Goal: Transaction & Acquisition: Purchase product/service

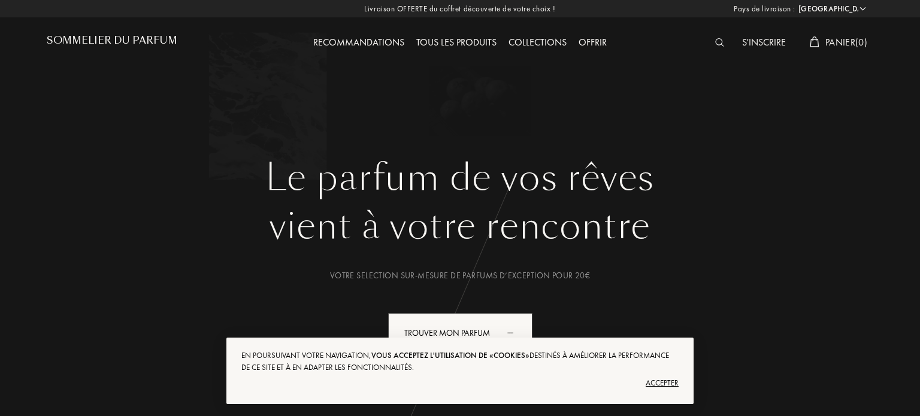
select select "FR"
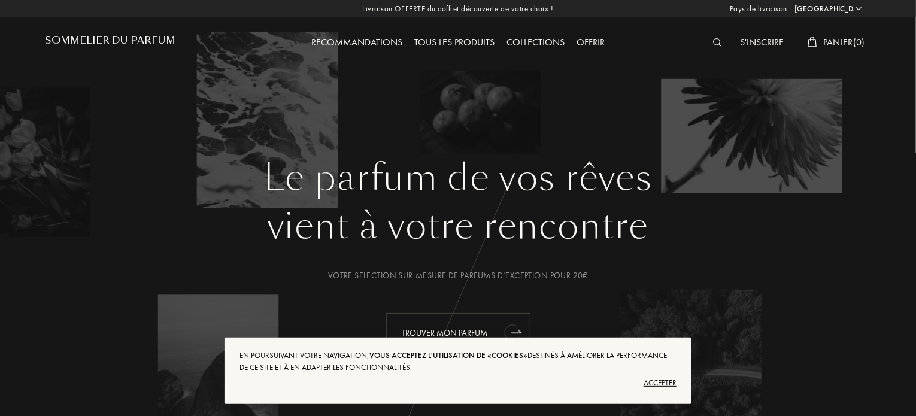
click at [490, 329] on div "Trouver mon parfum" at bounding box center [458, 333] width 144 height 40
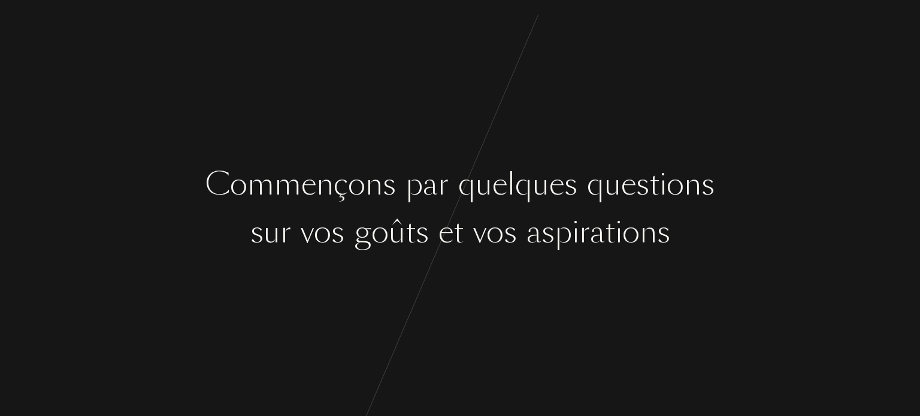
click at [741, 156] on div "C o m m e n ç o n s p a r q u e l q u e s q u e s t i o n s s u r v o s g o û t…" at bounding box center [460, 208] width 920 height 416
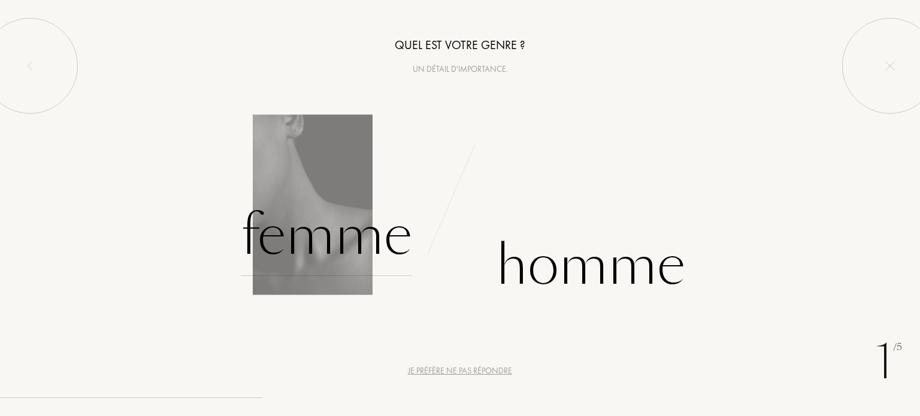
click at [349, 233] on div "Femme" at bounding box center [326, 235] width 171 height 81
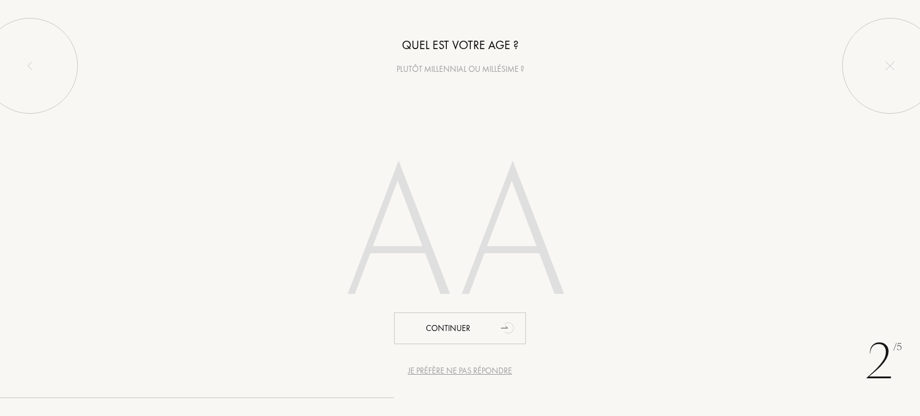
click at [483, 245] on input "number" at bounding box center [459, 238] width 341 height 243
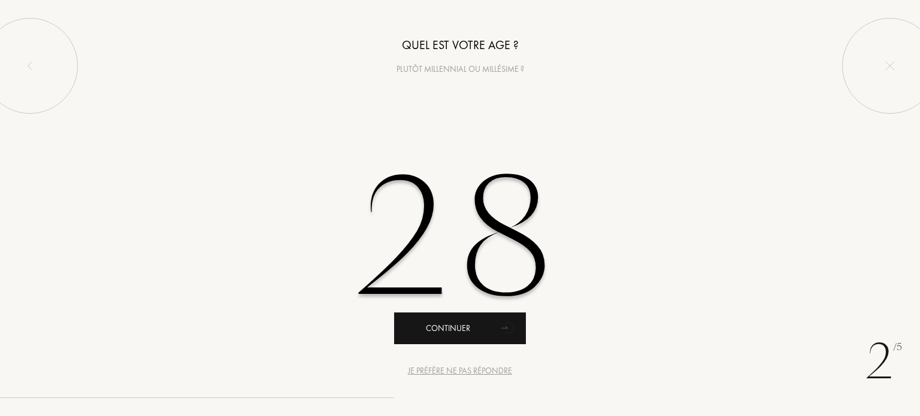
type input "28"
click at [480, 320] on div "Continuer" at bounding box center [460, 329] width 132 height 32
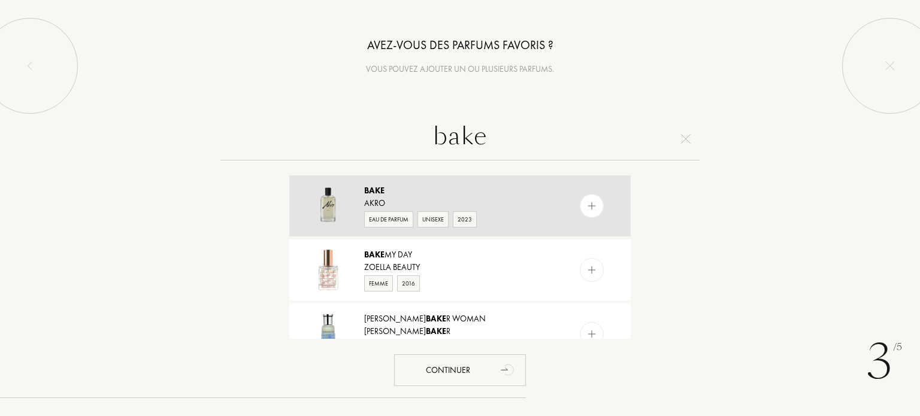
type input "bake"
click at [594, 201] on img at bounding box center [591, 206] width 11 height 11
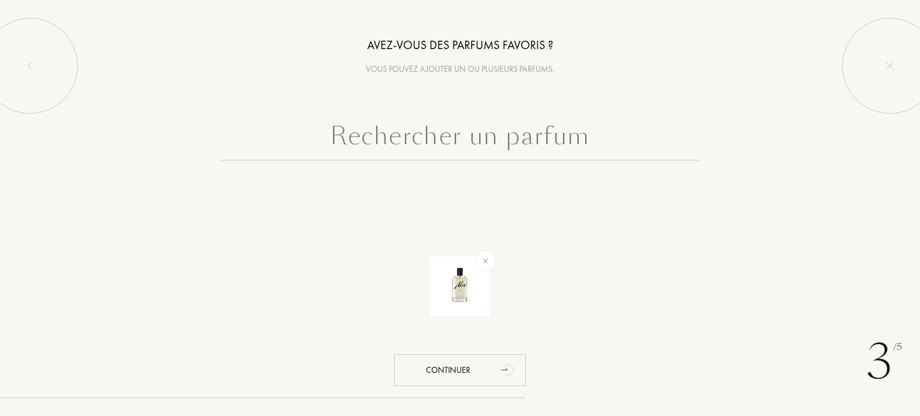
click at [497, 139] on input "text" at bounding box center [459, 138] width 479 height 43
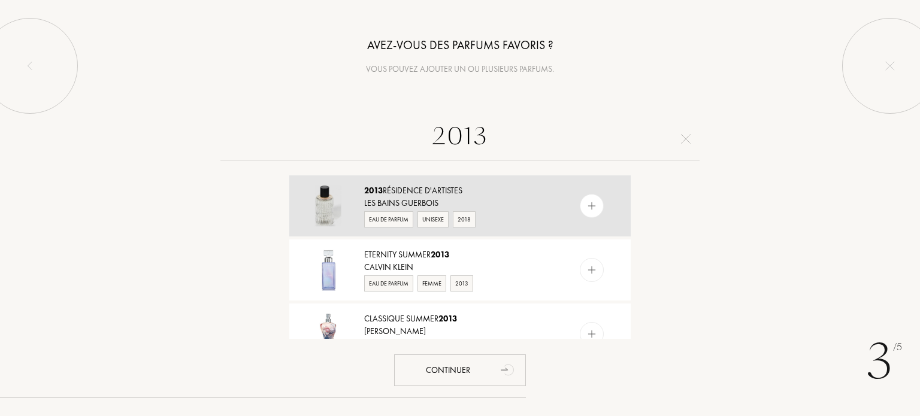
type input "2013"
click at [596, 201] on div at bounding box center [592, 206] width 24 height 24
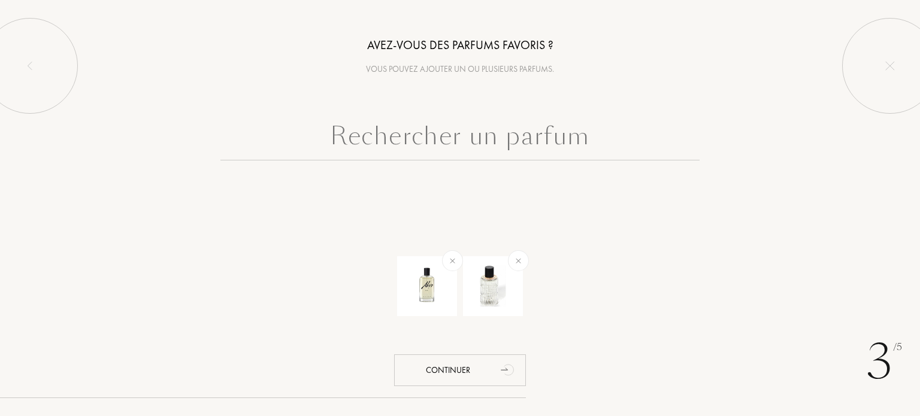
click at [489, 137] on input "text" at bounding box center [459, 138] width 479 height 43
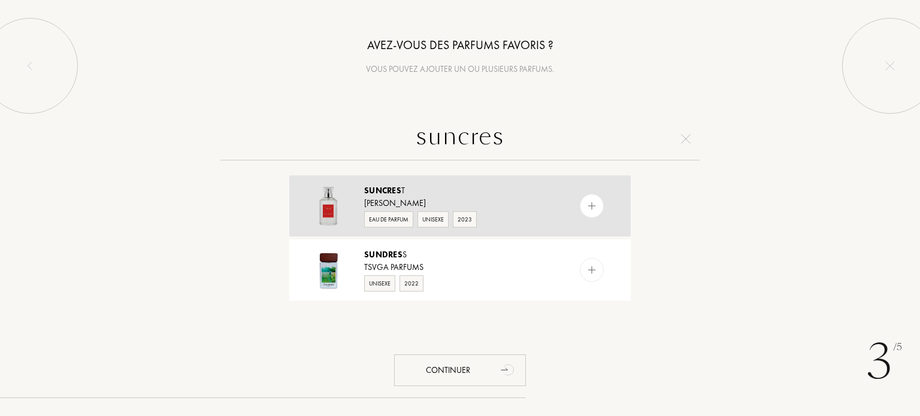
type input "suncres"
click at [587, 208] on img at bounding box center [591, 206] width 11 height 11
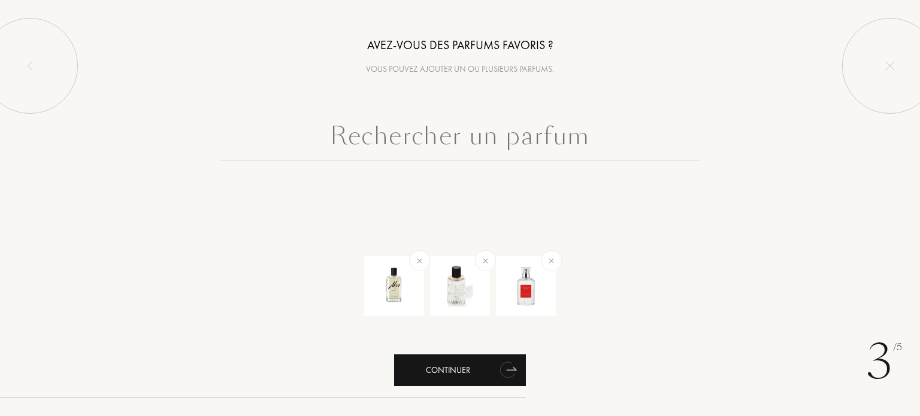
click at [489, 370] on div "Continuer" at bounding box center [460, 371] width 132 height 32
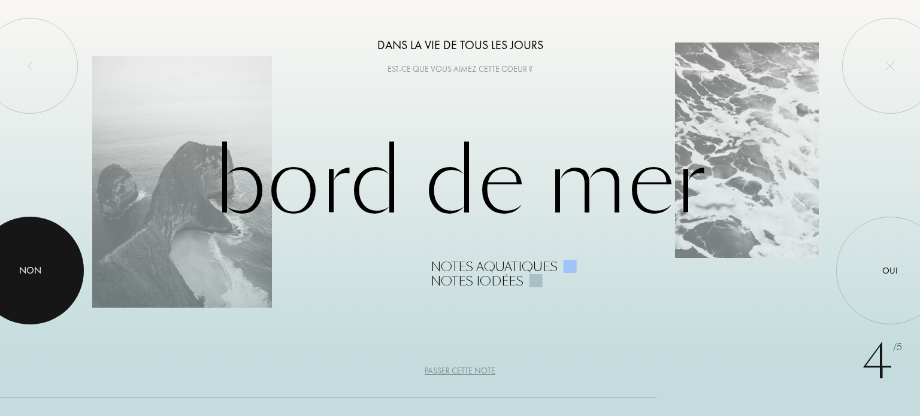
click at [55, 270] on div at bounding box center [30, 271] width 108 height 108
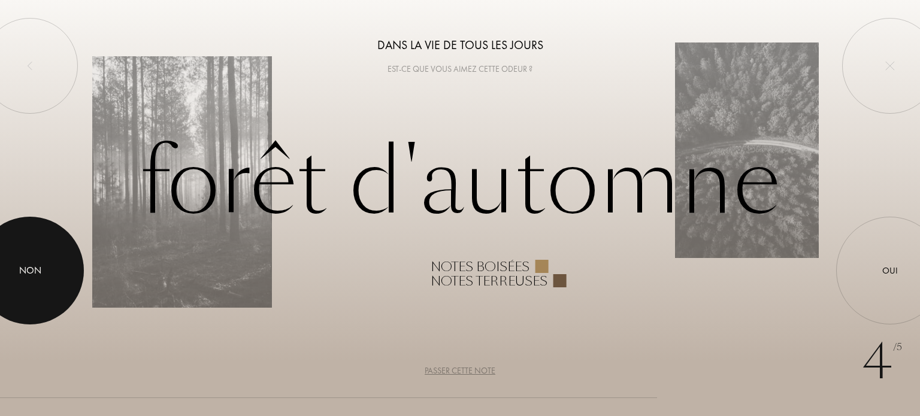
click at [34, 283] on div at bounding box center [30, 271] width 108 height 108
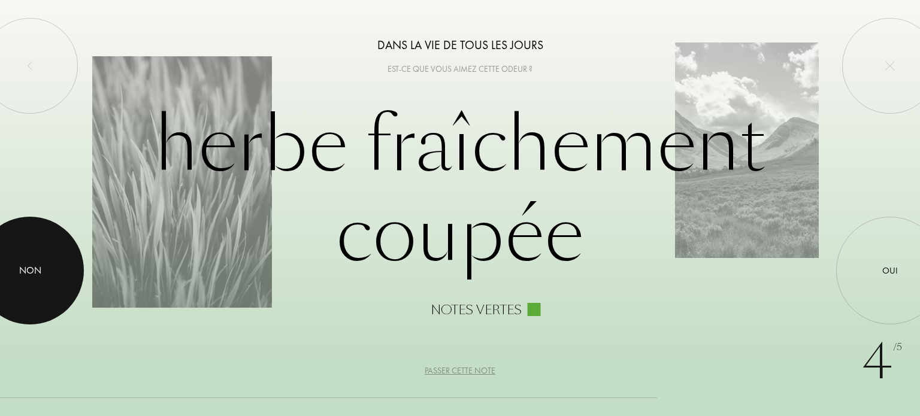
click at [26, 287] on div at bounding box center [30, 271] width 108 height 108
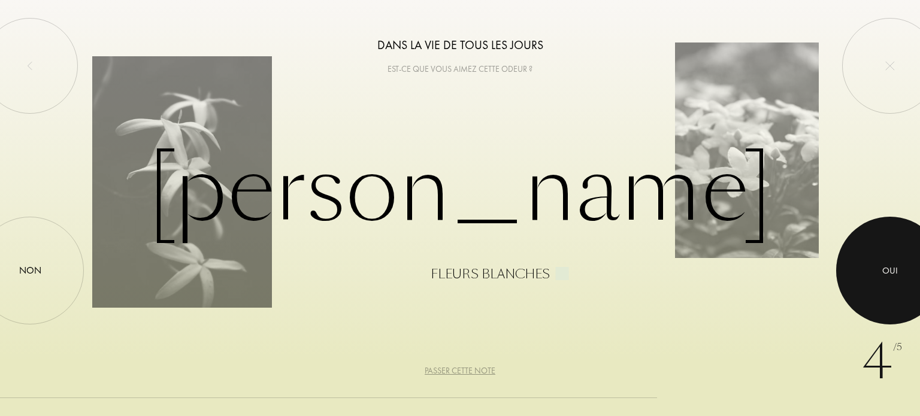
click at [876, 266] on div at bounding box center [890, 271] width 108 height 108
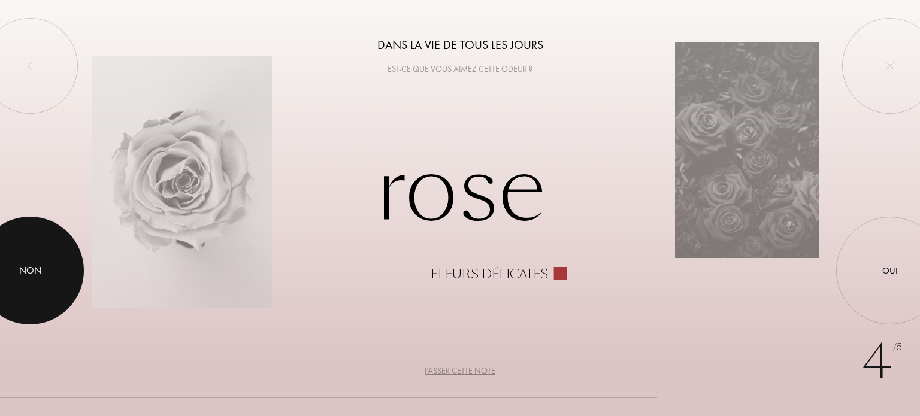
click at [4, 282] on div at bounding box center [30, 271] width 108 height 108
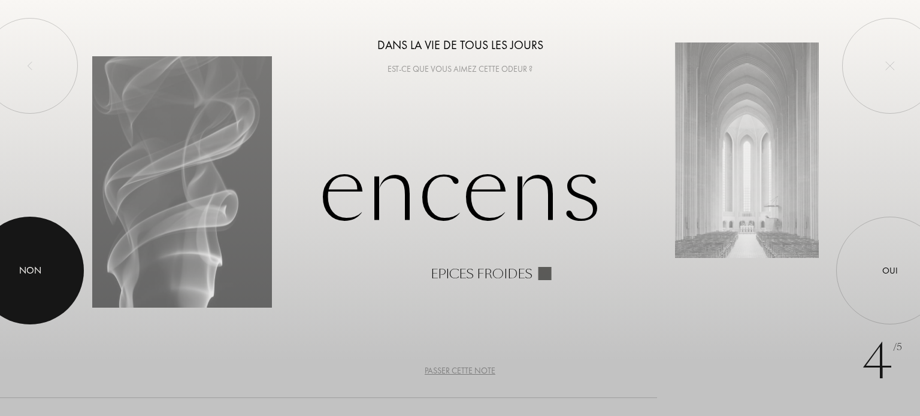
click at [31, 266] on div "Non" at bounding box center [30, 271] width 22 height 14
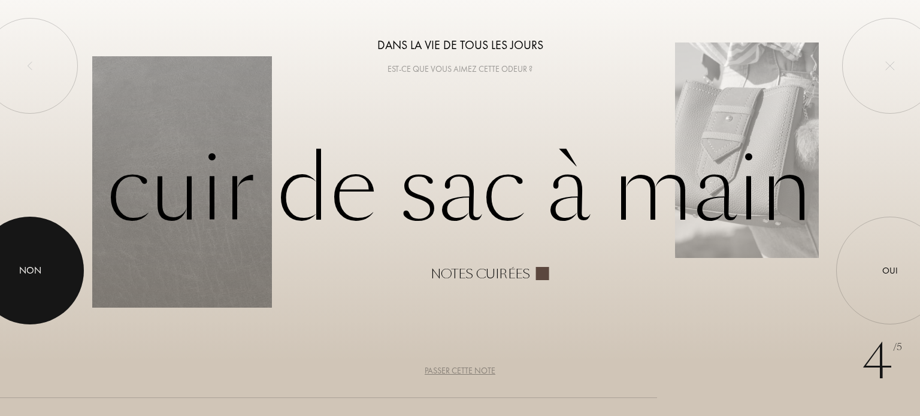
click at [33, 281] on div at bounding box center [30, 271] width 108 height 108
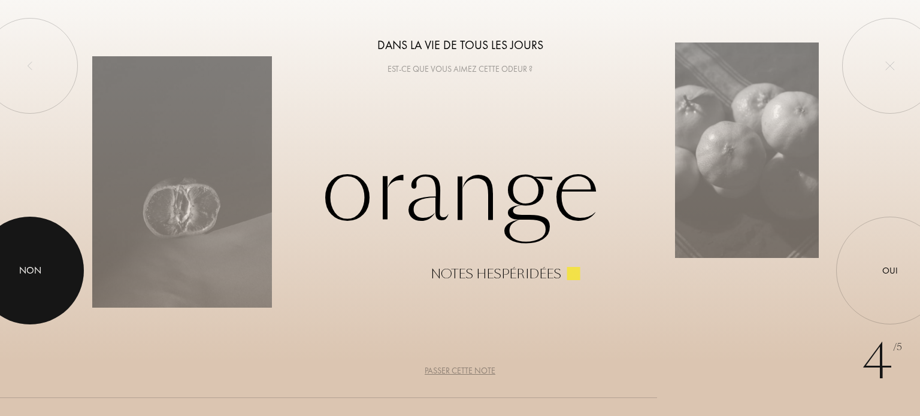
click at [50, 256] on div at bounding box center [30, 271] width 108 height 108
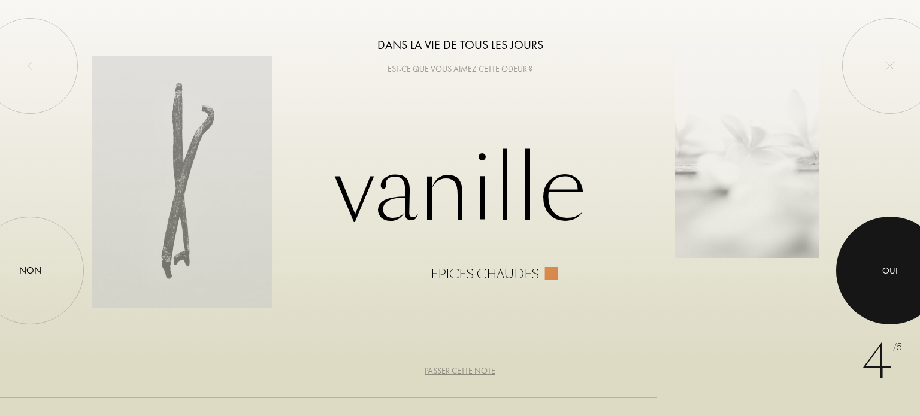
click at [900, 277] on div at bounding box center [890, 271] width 108 height 108
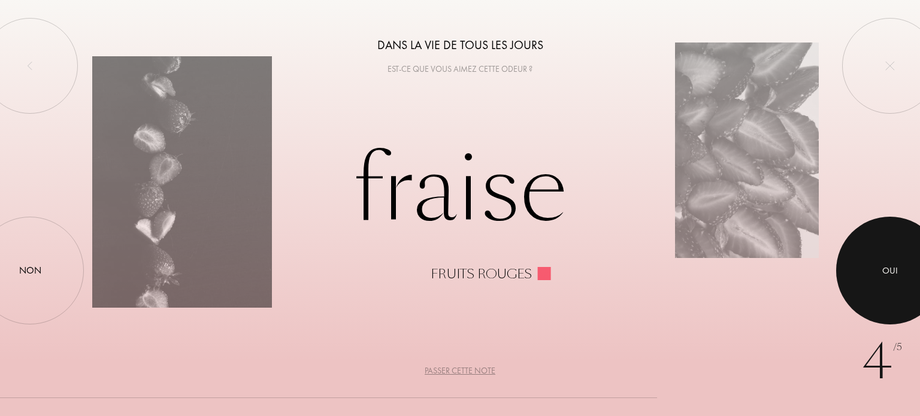
click at [896, 275] on div "Oui" at bounding box center [890, 271] width 16 height 14
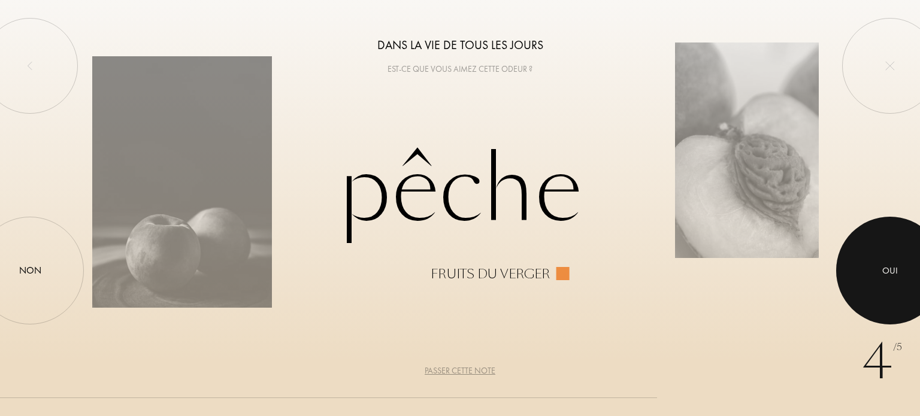
click at [893, 262] on div at bounding box center [890, 271] width 108 height 108
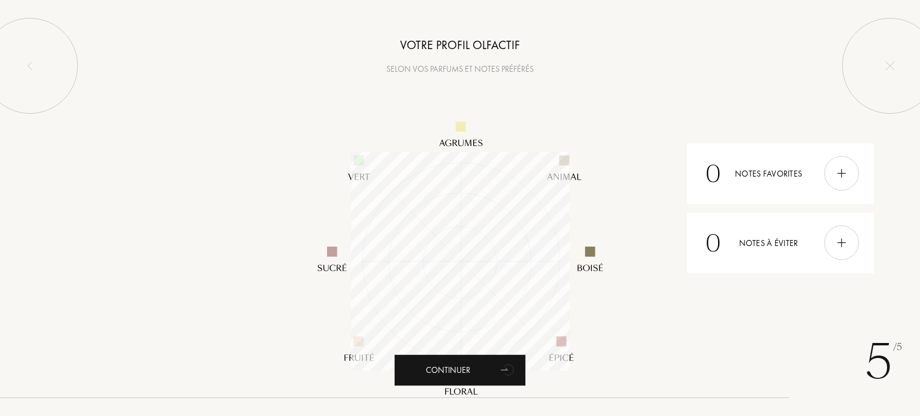
scroll to position [219, 219]
click at [834, 172] on div at bounding box center [841, 173] width 35 height 35
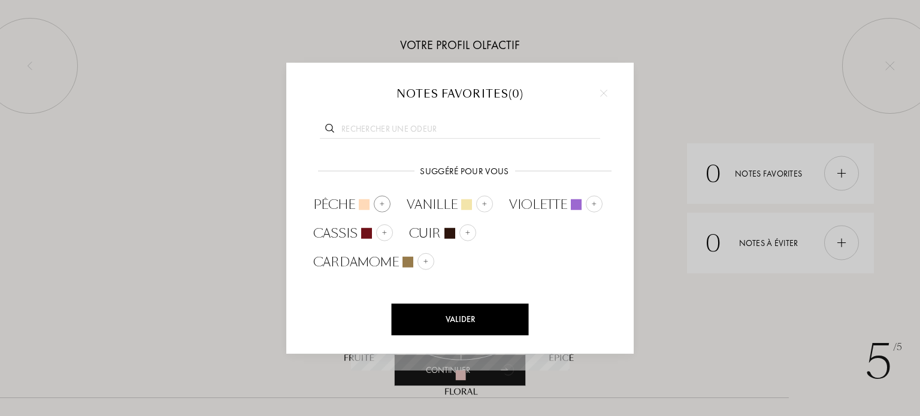
click at [385, 205] on img at bounding box center [382, 204] width 6 height 6
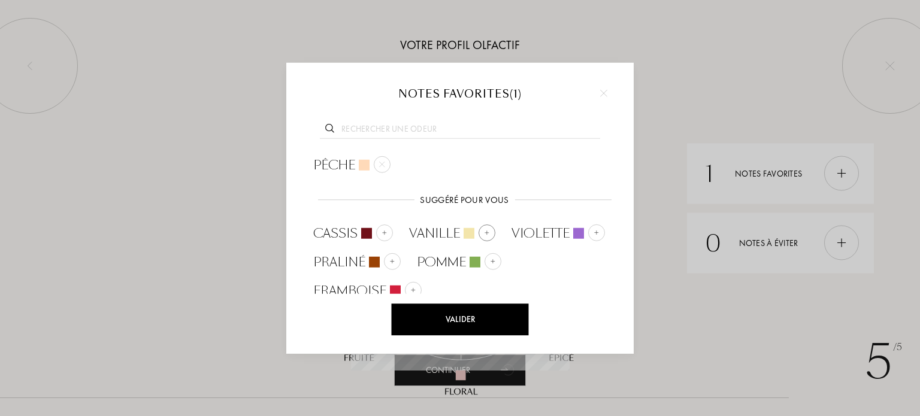
click at [488, 231] on img at bounding box center [487, 232] width 6 height 6
click at [488, 232] on div at bounding box center [494, 232] width 17 height 17
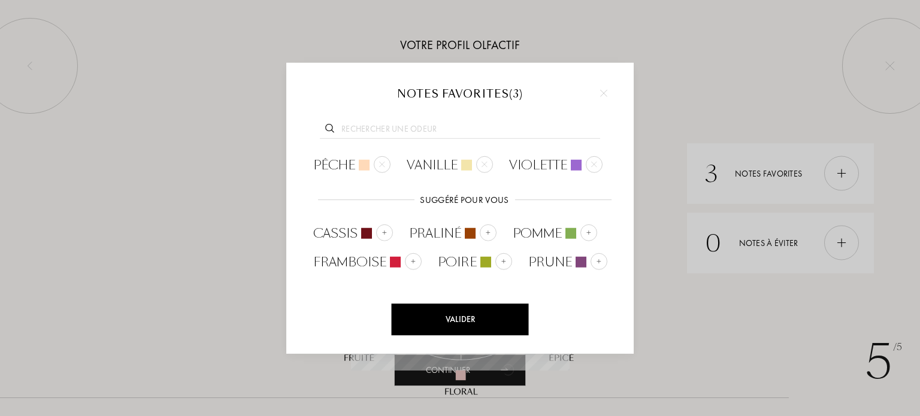
click at [452, 323] on div "Valider" at bounding box center [460, 320] width 137 height 32
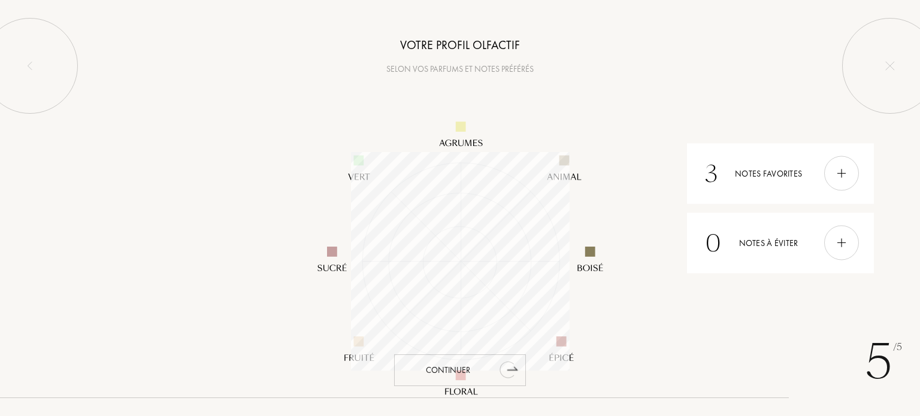
click at [491, 370] on div "Continuer" at bounding box center [460, 371] width 132 height 32
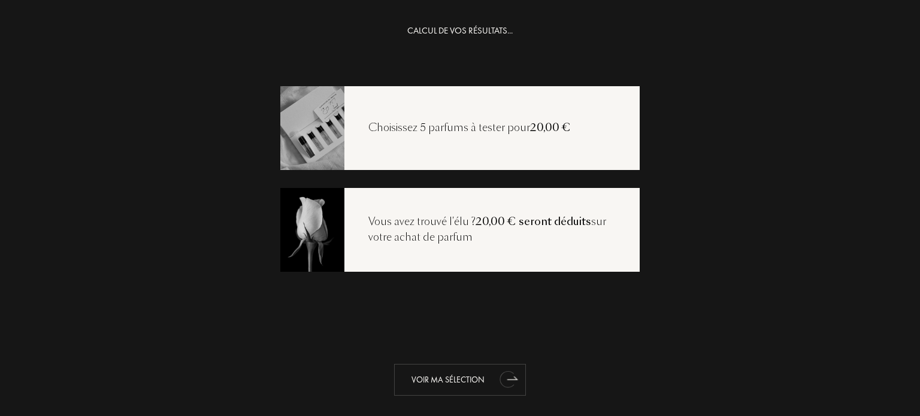
click at [471, 376] on div "Voir ma sélection" at bounding box center [460, 380] width 132 height 32
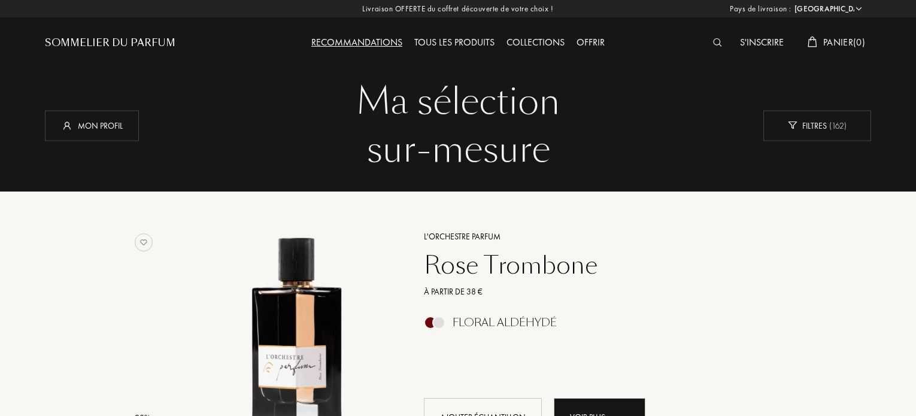
select select "FR"
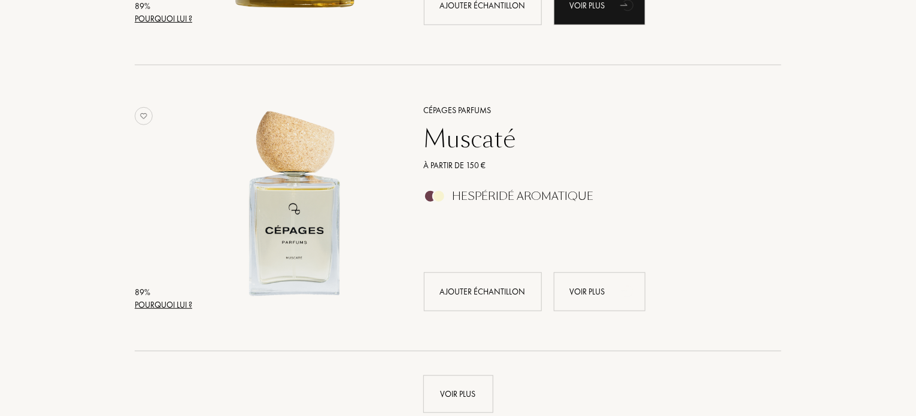
scroll to position [2875, 0]
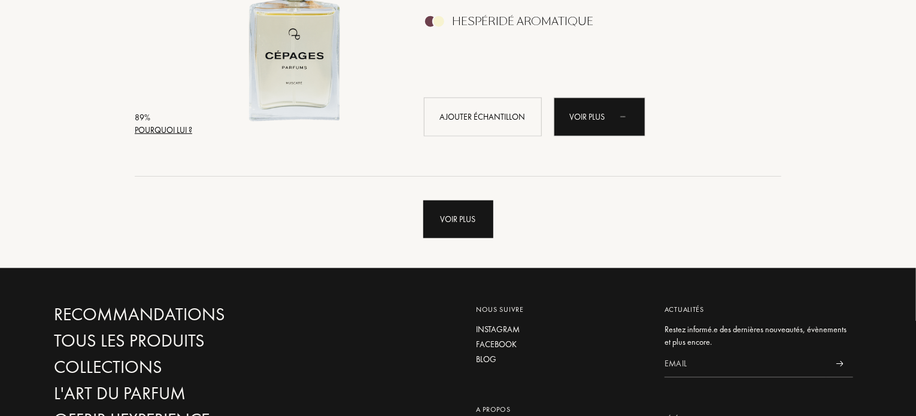
click at [462, 215] on div "Voir plus" at bounding box center [458, 220] width 70 height 38
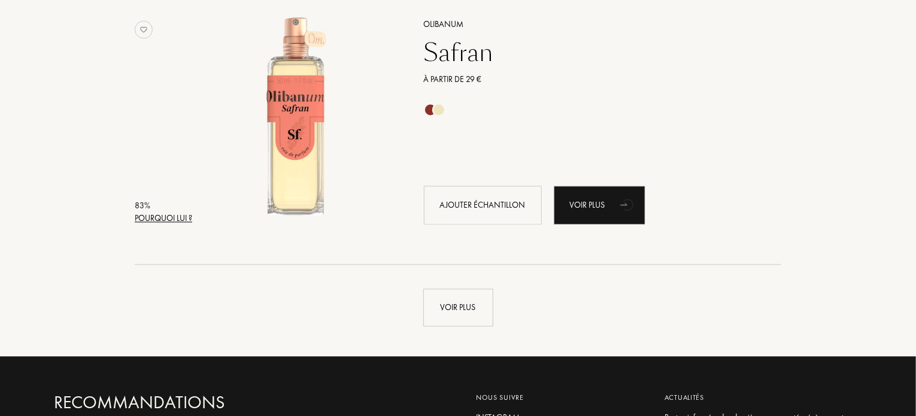
scroll to position [5810, 0]
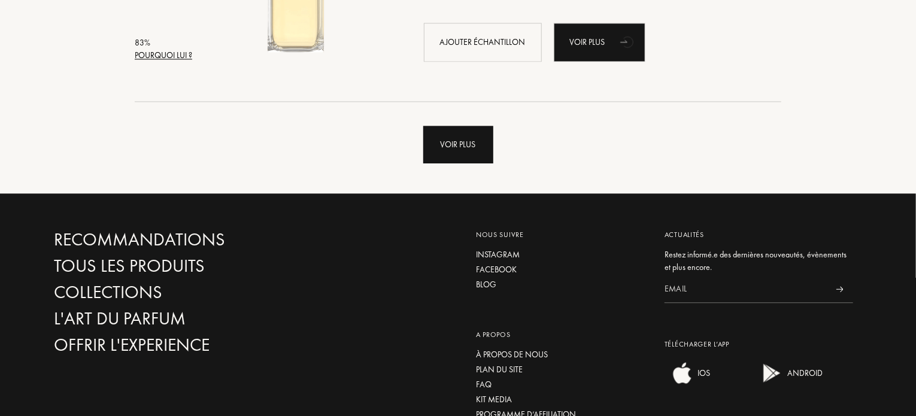
click at [450, 144] on div "Voir plus" at bounding box center [458, 145] width 70 height 38
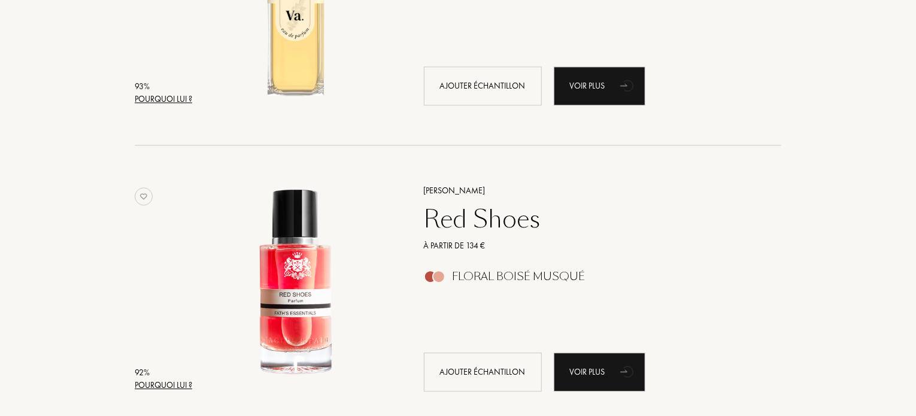
scroll to position [0, 0]
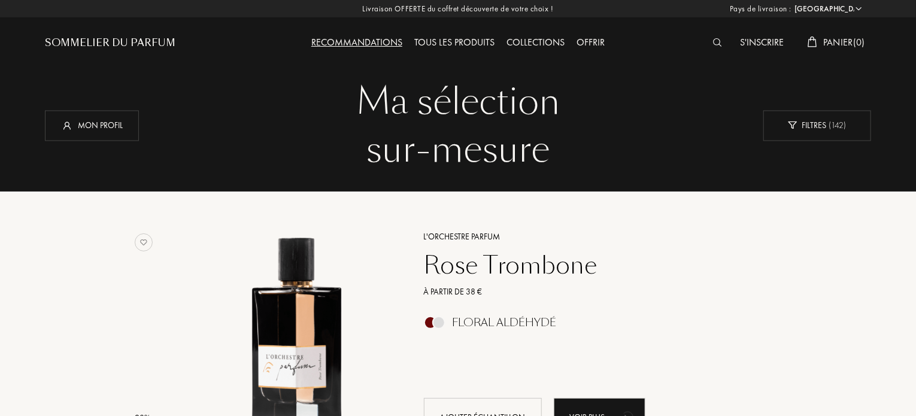
click at [450, 46] on div "Tous les produits" at bounding box center [454, 43] width 92 height 16
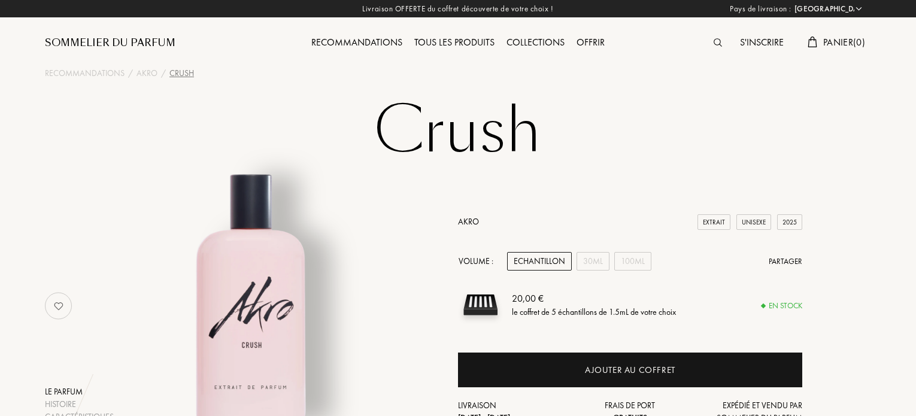
select select "FR"
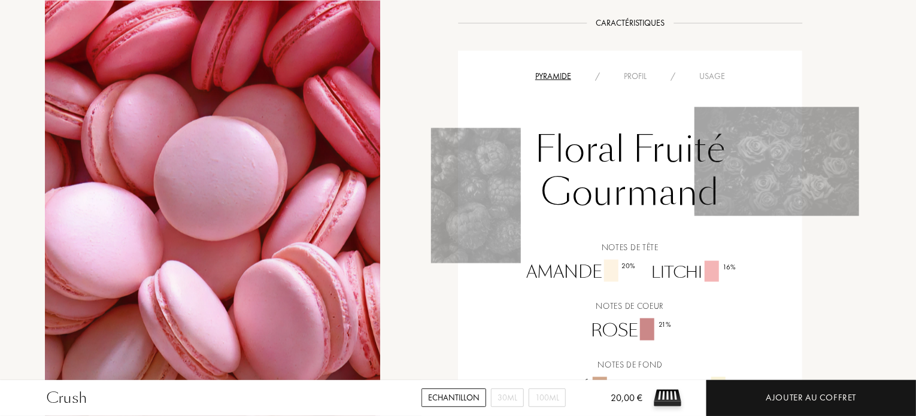
scroll to position [898, 0]
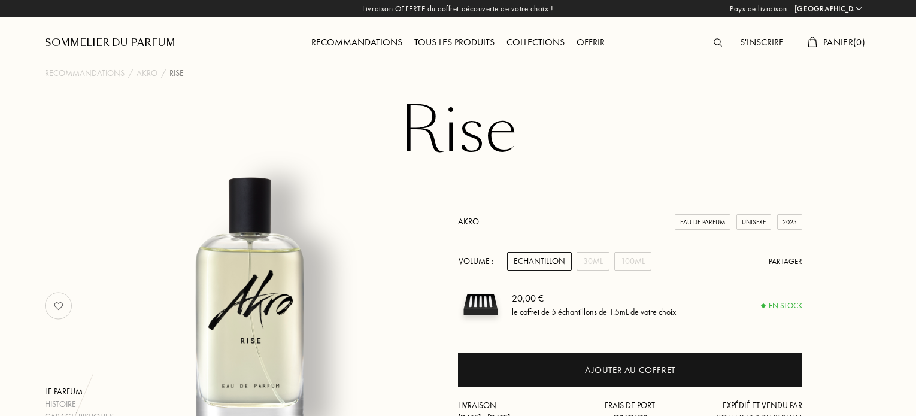
select select "FR"
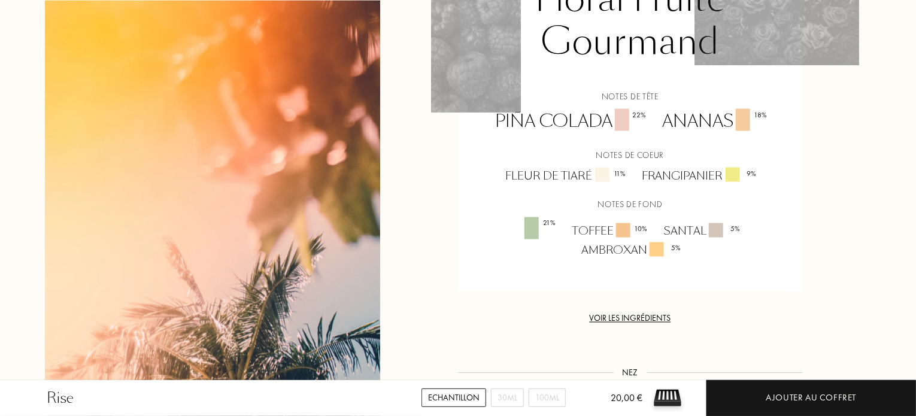
scroll to position [958, 0]
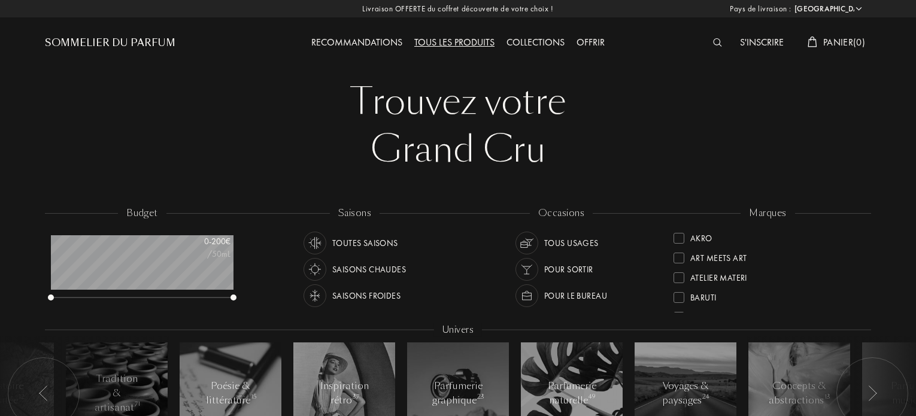
select select "FR"
click at [713, 41] on img at bounding box center [717, 42] width 9 height 8
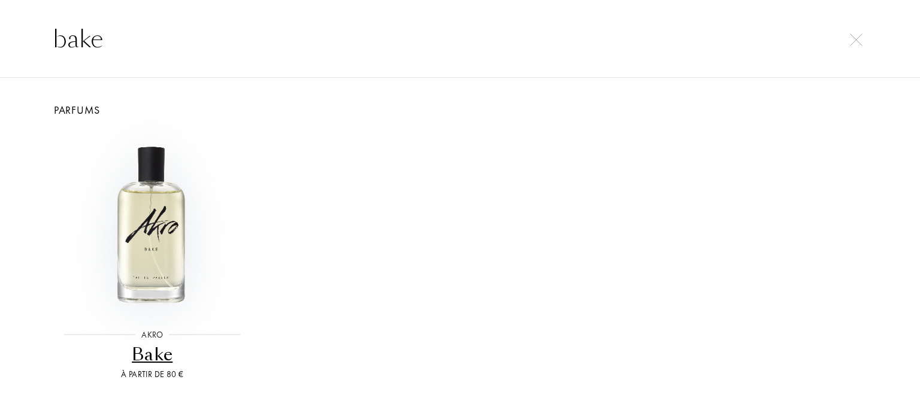
type input "bake"
click at [161, 260] on img at bounding box center [152, 223] width 184 height 184
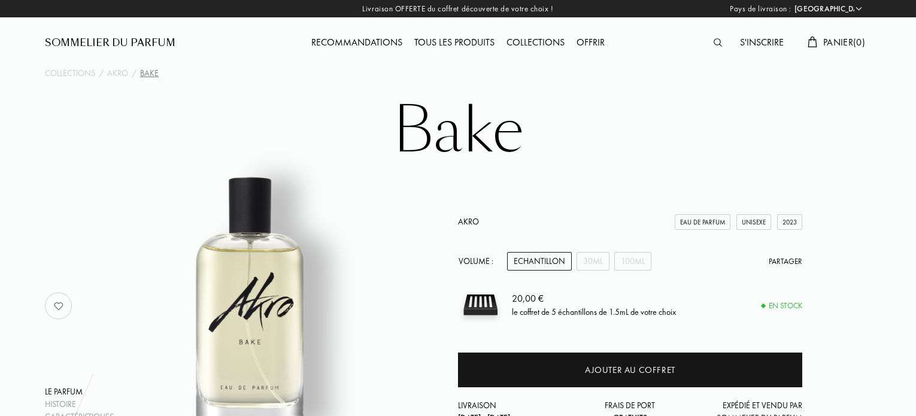
select select "FR"
click at [535, 259] on div "Echantillon" at bounding box center [539, 261] width 65 height 19
click at [547, 259] on div "Echantillon" at bounding box center [539, 261] width 65 height 19
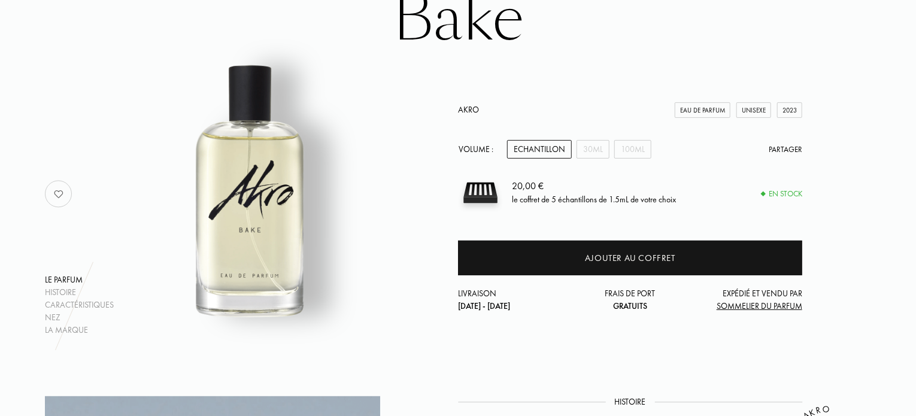
scroll to position [120, 0]
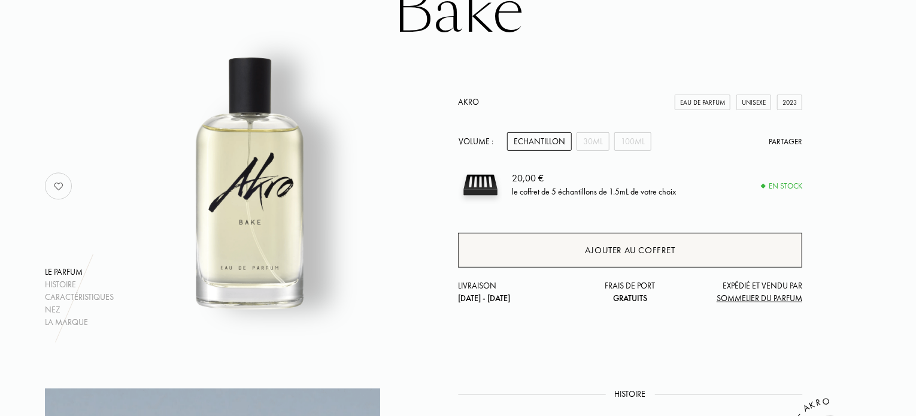
click at [573, 248] on div "Ajouter au coffret" at bounding box center [630, 250] width 344 height 35
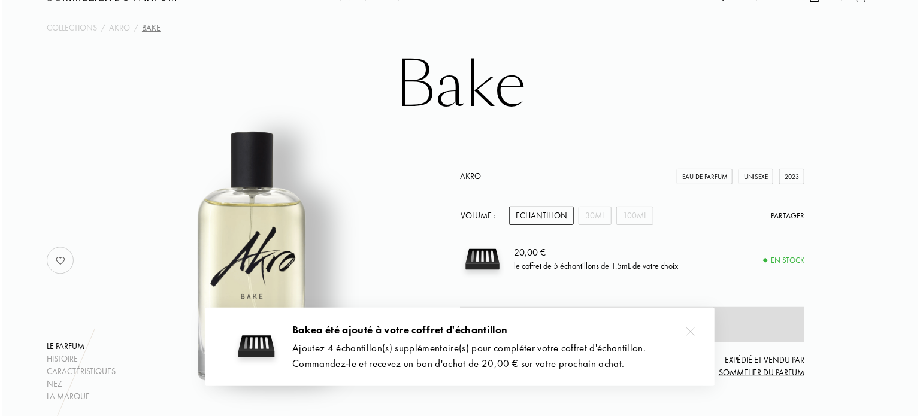
scroll to position [0, 0]
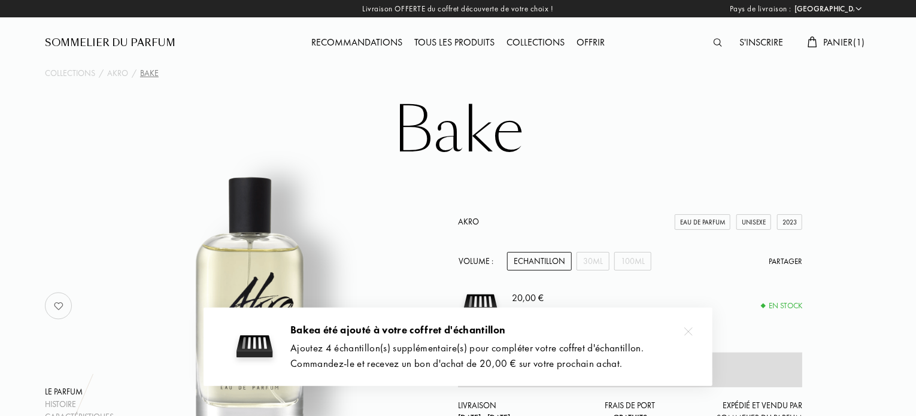
click at [714, 42] on img at bounding box center [718, 42] width 8 height 8
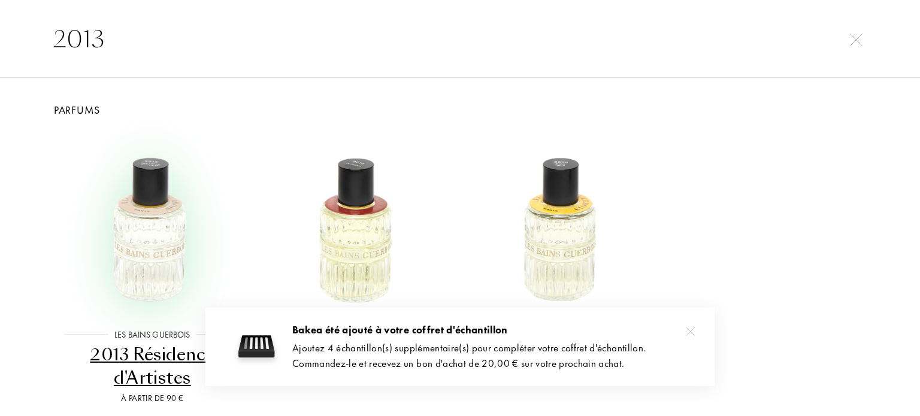
type input "2013"
click at [156, 246] on img at bounding box center [152, 223] width 184 height 184
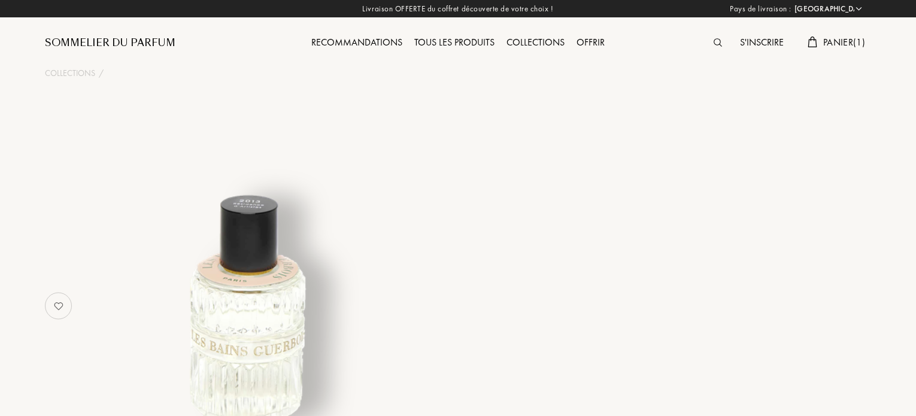
select select "FR"
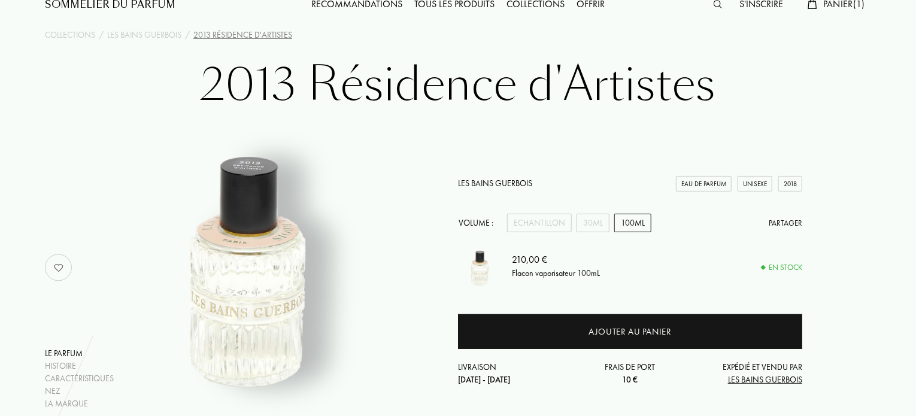
scroll to position [60, 0]
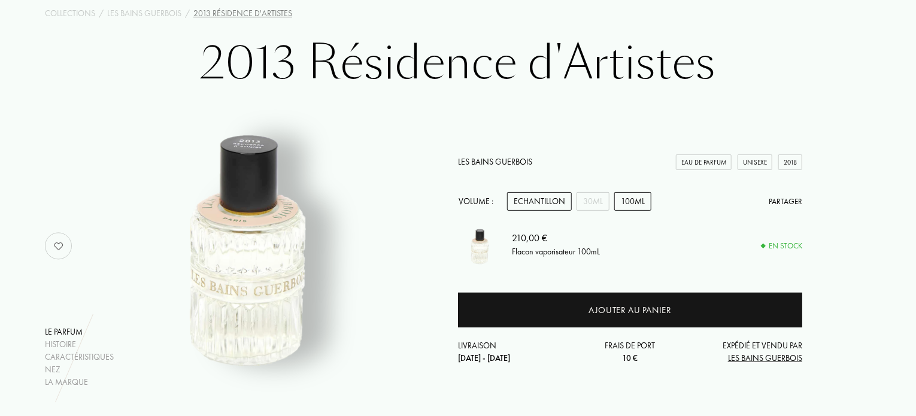
click at [542, 205] on div "Echantillon" at bounding box center [539, 201] width 65 height 19
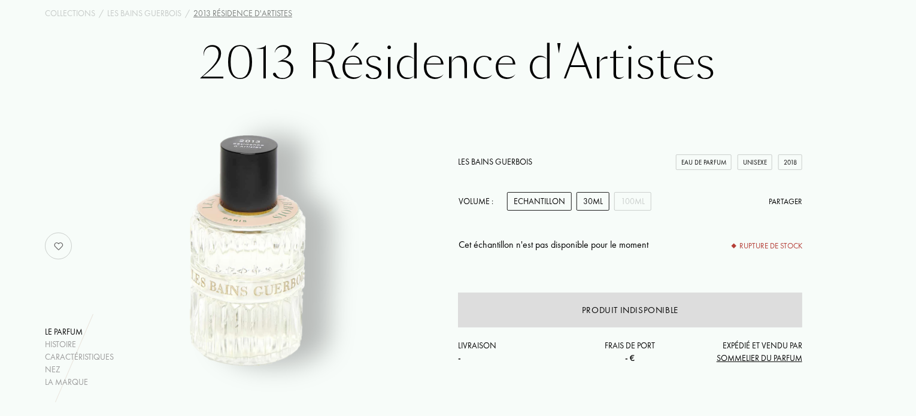
click at [597, 209] on div "30mL" at bounding box center [593, 201] width 33 height 19
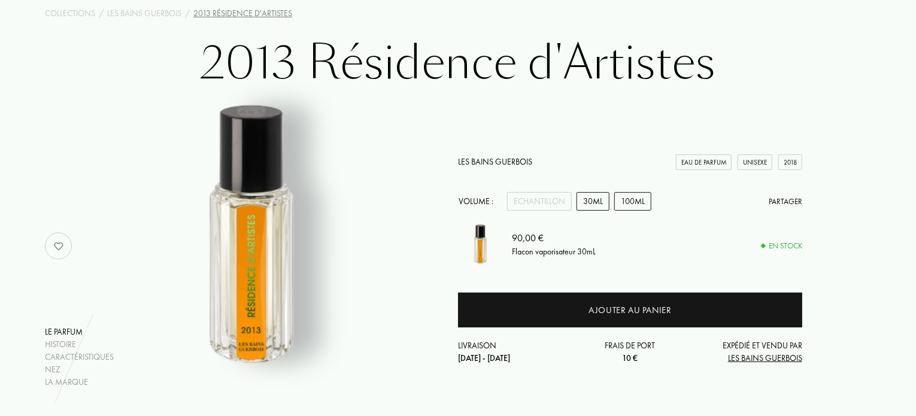
click at [629, 208] on div "100mL" at bounding box center [632, 201] width 37 height 19
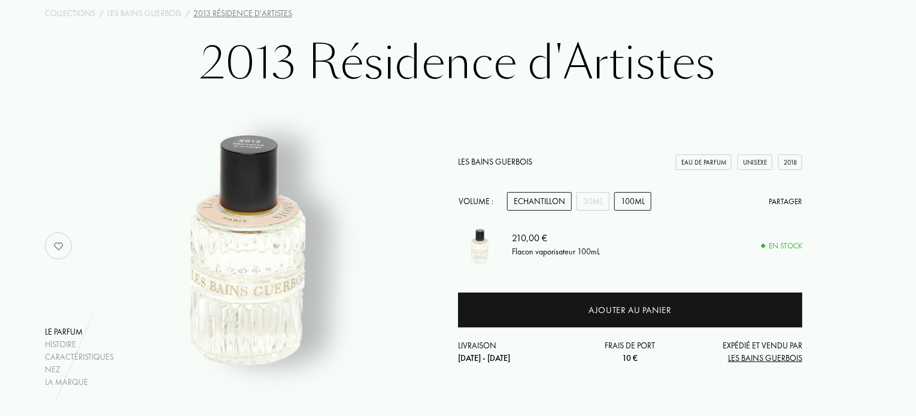
click at [544, 201] on div "Echantillon" at bounding box center [539, 201] width 65 height 19
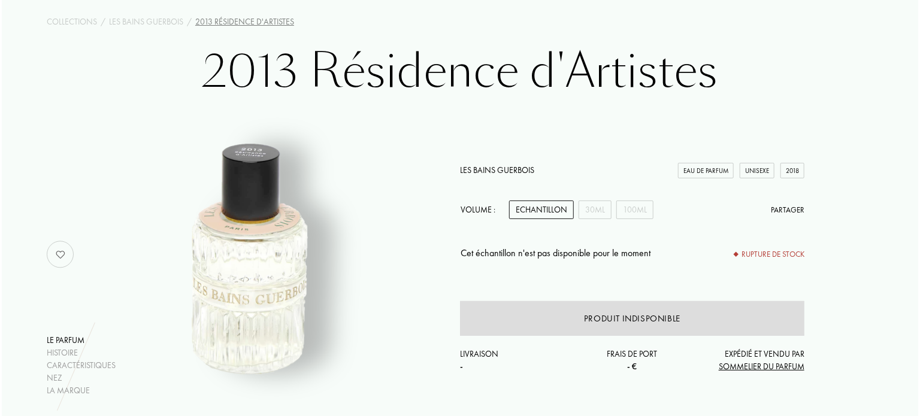
scroll to position [0, 0]
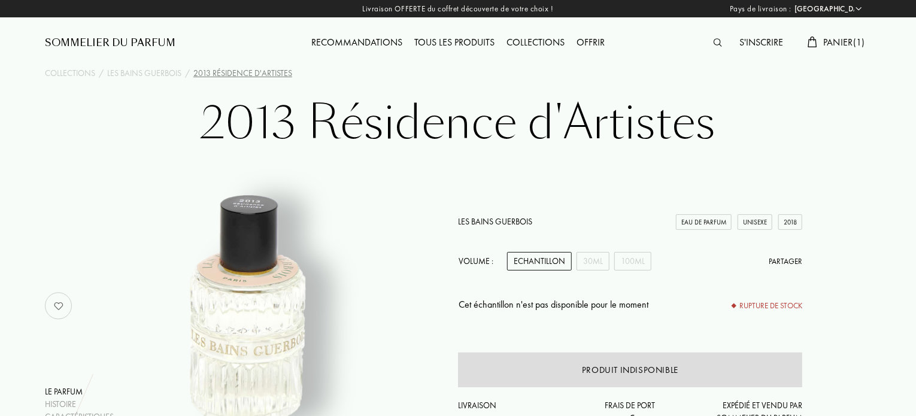
click at [718, 38] on div at bounding box center [721, 43] width 26 height 16
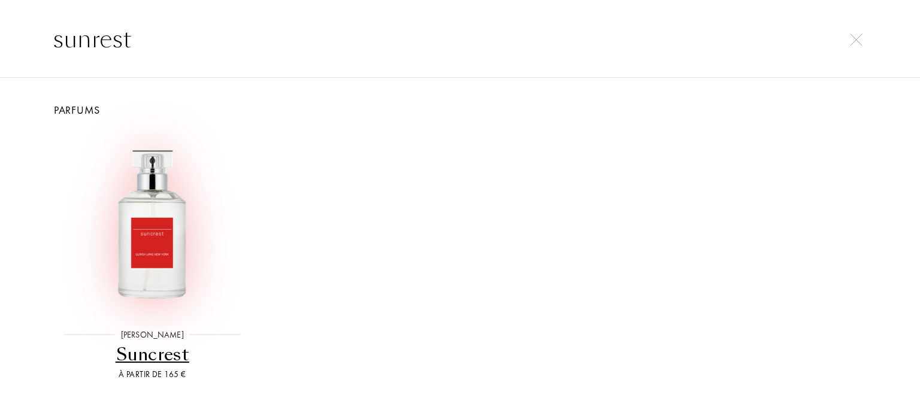
type input "sunrest"
click at [141, 243] on img at bounding box center [152, 223] width 184 height 184
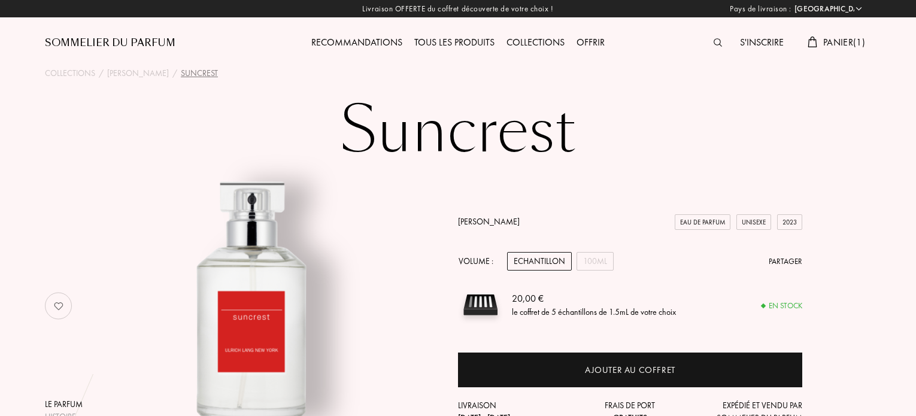
select select "FR"
click at [550, 256] on div "Echantillon" at bounding box center [539, 261] width 65 height 19
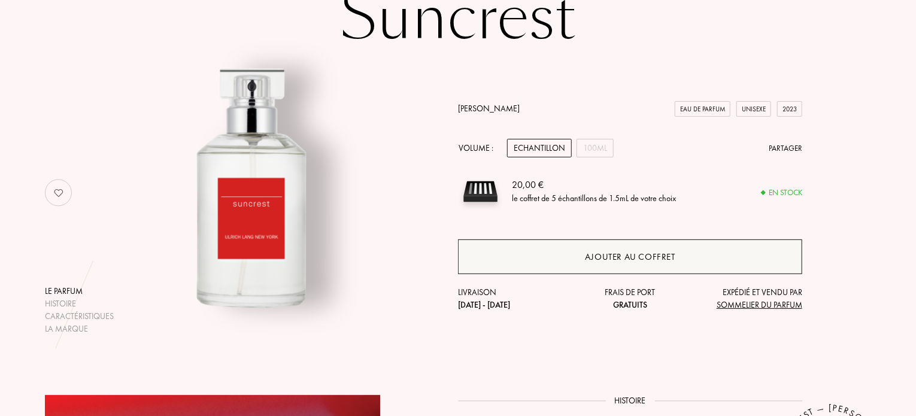
scroll to position [120, 0]
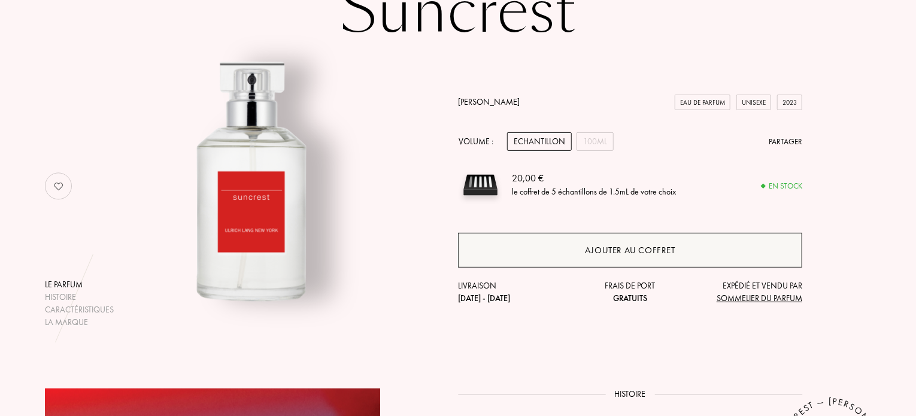
click at [585, 254] on div "Ajouter au coffret" at bounding box center [630, 250] width 344 height 35
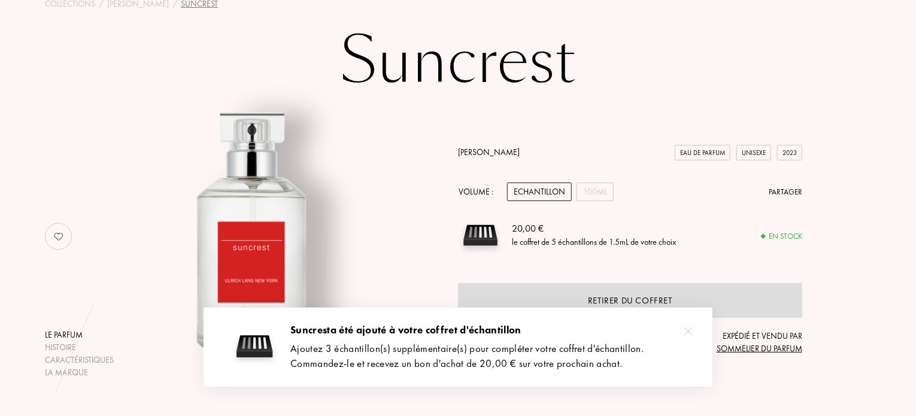
scroll to position [0, 0]
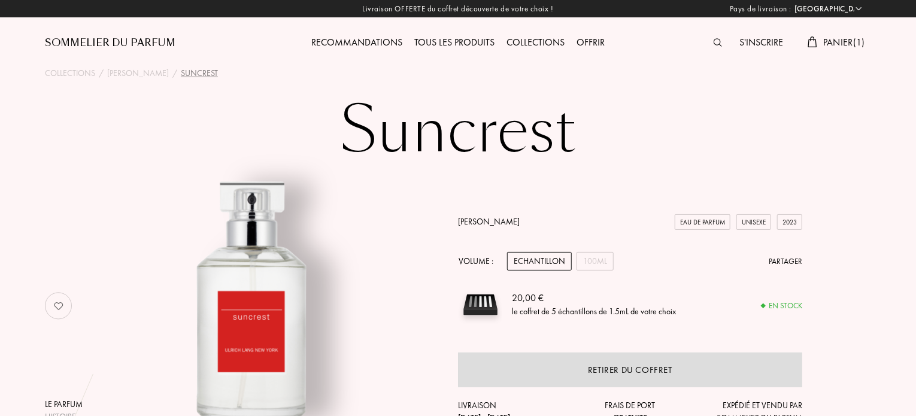
click at [340, 40] on div "Recommandations" at bounding box center [356, 43] width 103 height 16
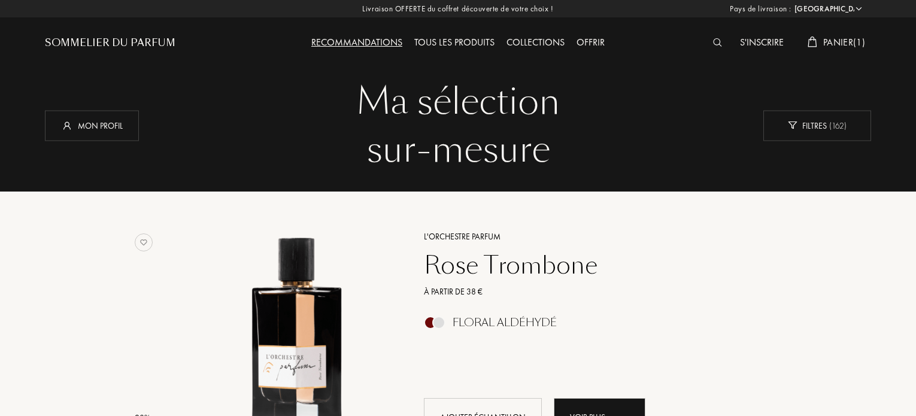
select select "FR"
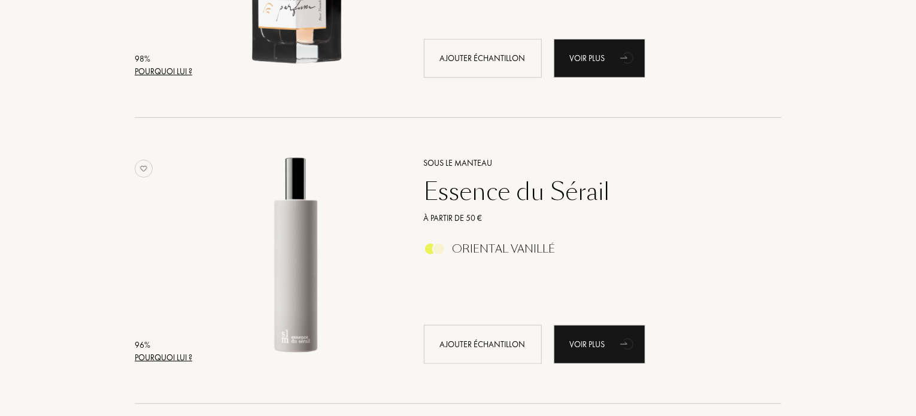
scroll to position [659, 0]
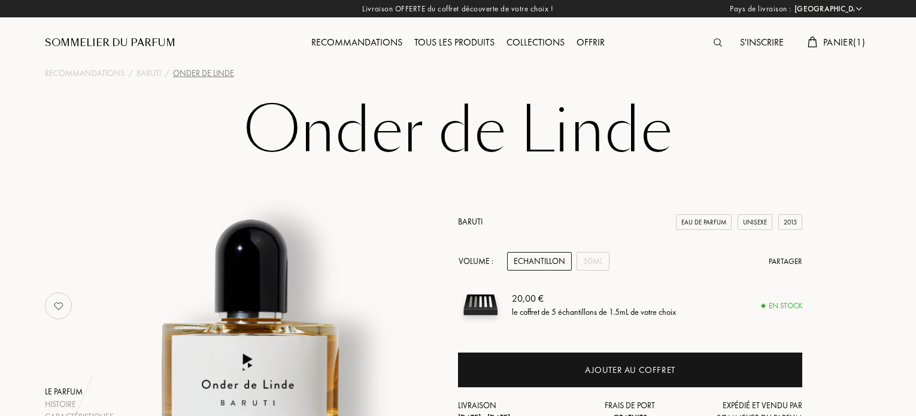
select select "FR"
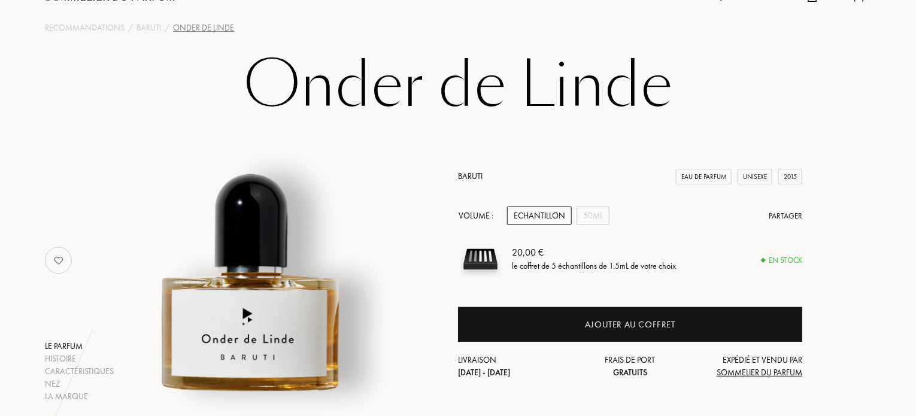
scroll to position [120, 0]
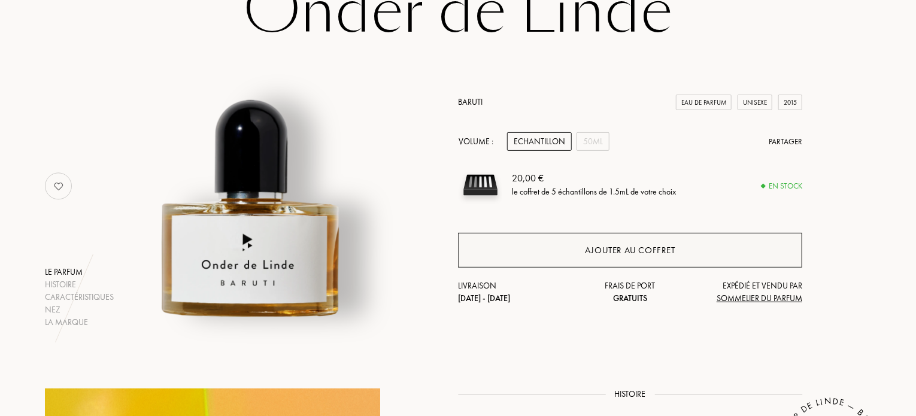
click at [615, 255] on div "Ajouter au coffret" at bounding box center [630, 251] width 90 height 14
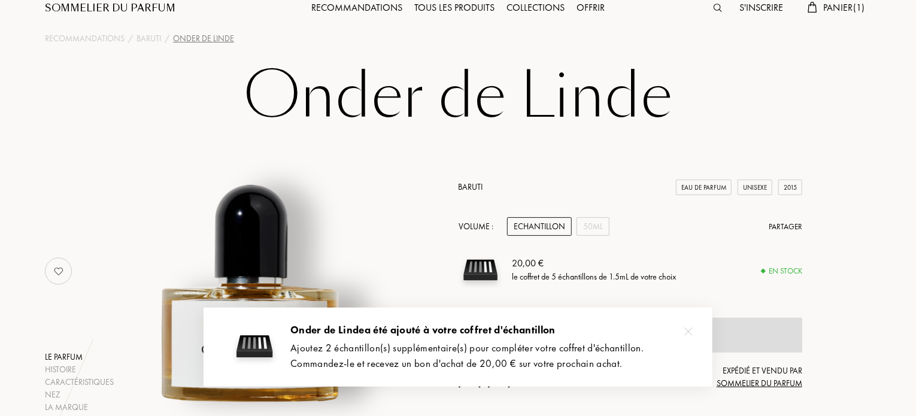
scroll to position [0, 0]
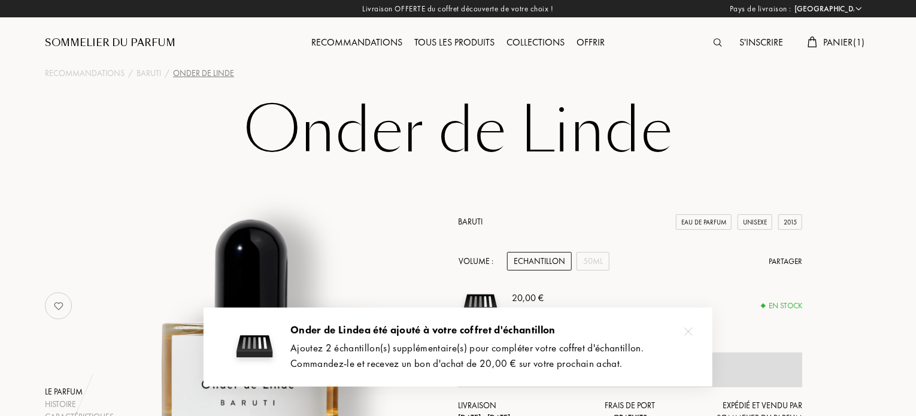
click at [362, 38] on div "Recommandations" at bounding box center [356, 43] width 103 height 16
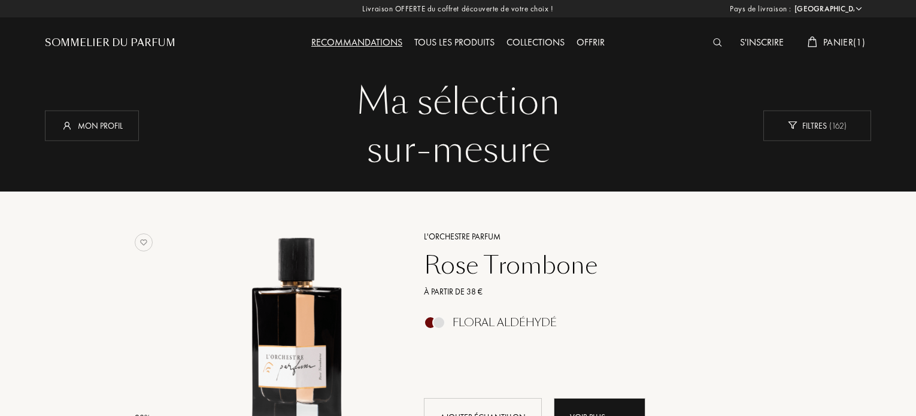
select select "FR"
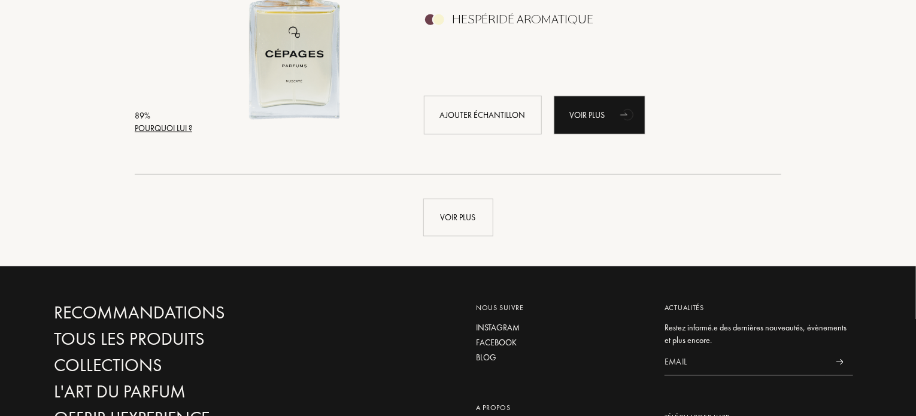
scroll to position [2995, 0]
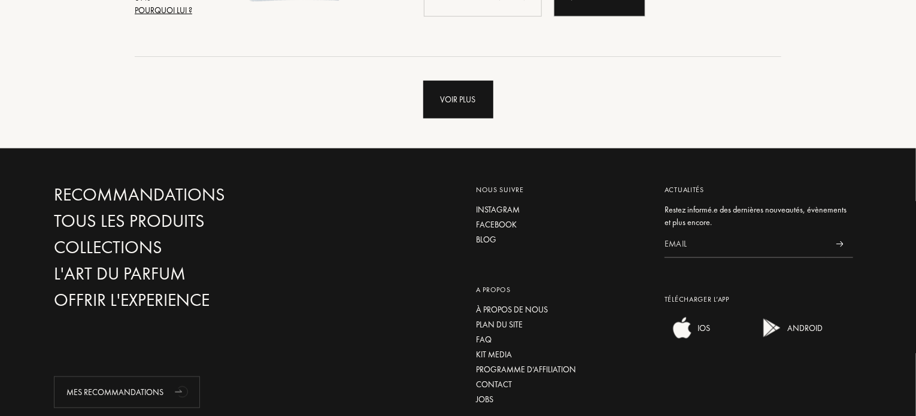
click at [465, 99] on div "Voir plus" at bounding box center [458, 100] width 70 height 38
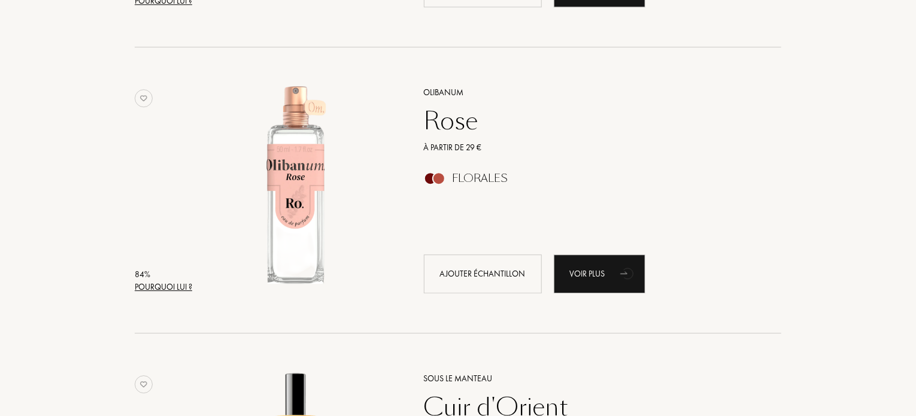
scroll to position [4073, 0]
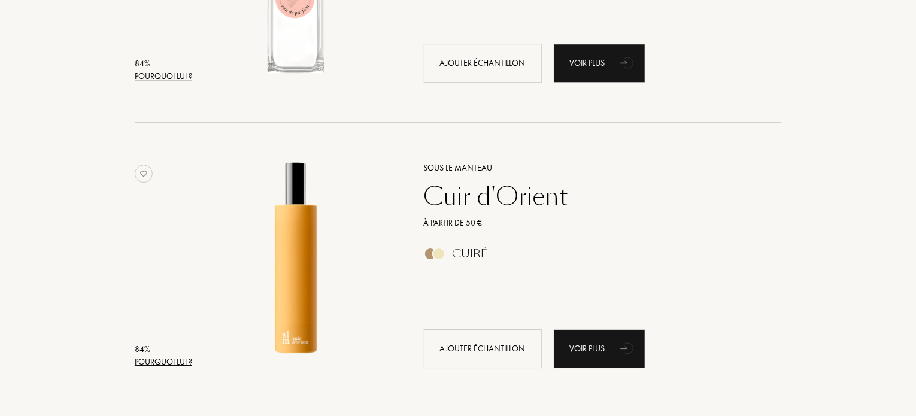
drag, startPoint x: 544, startPoint y: 189, endPoint x: 569, endPoint y: 198, distance: 26.7
click at [568, 196] on div "Cuir d'Orient" at bounding box center [589, 196] width 349 height 29
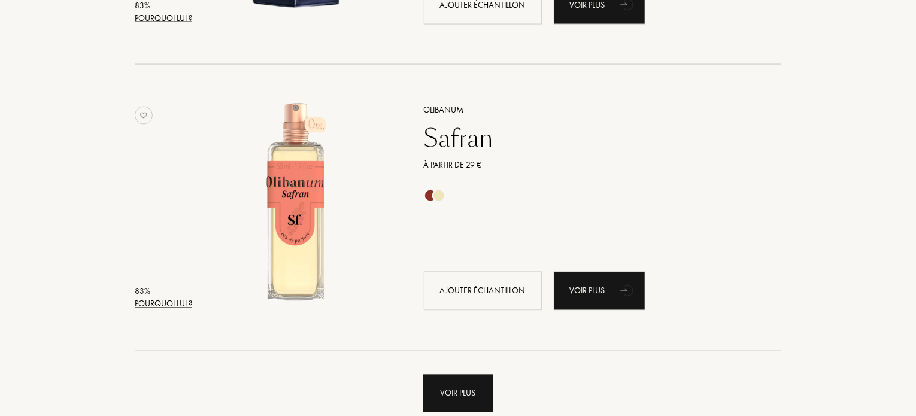
scroll to position [5750, 0]
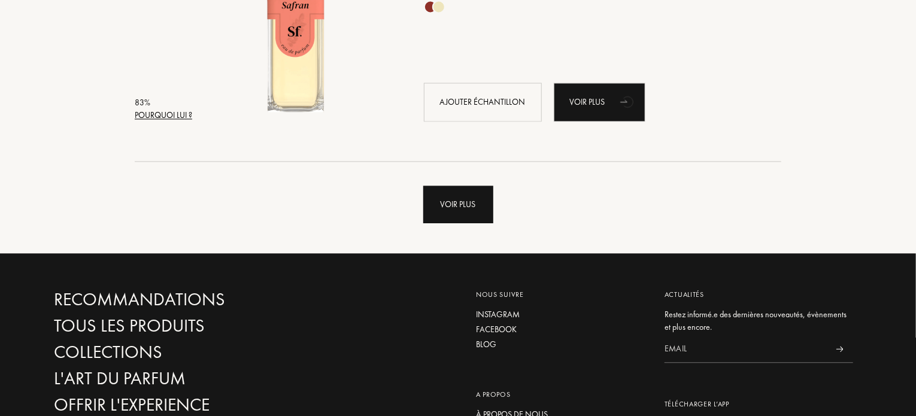
click at [471, 202] on div "Voir plus" at bounding box center [458, 205] width 70 height 38
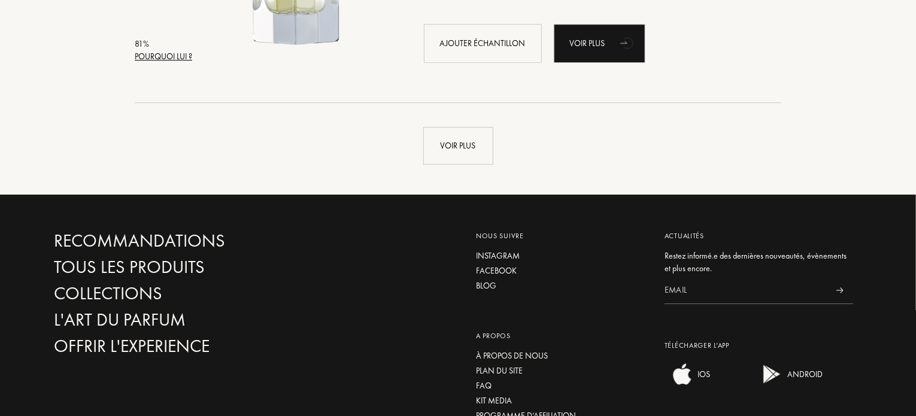
scroll to position [8684, 0]
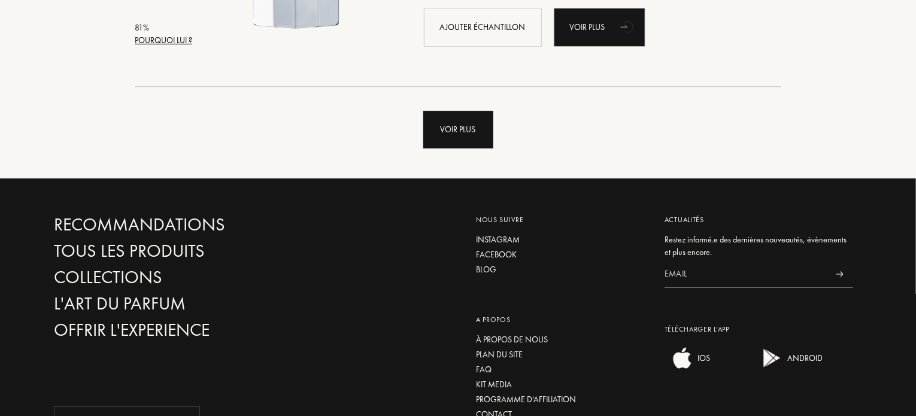
click at [480, 128] on div "Voir plus" at bounding box center [458, 130] width 70 height 38
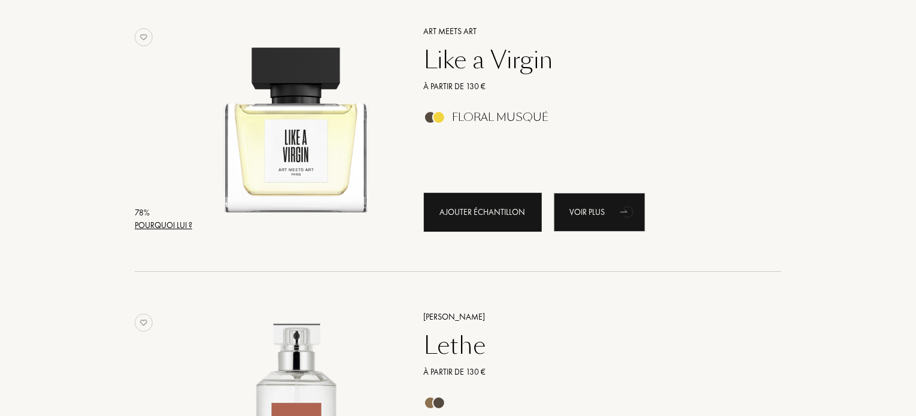
scroll to position [11320, 0]
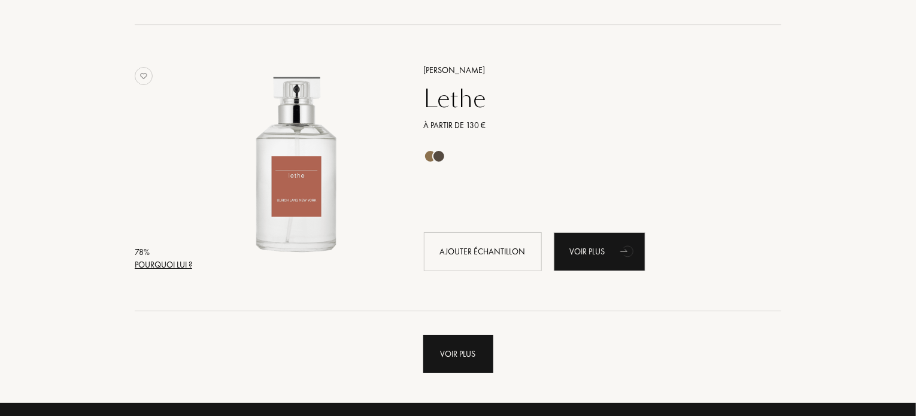
click at [460, 349] on div "Voir plus" at bounding box center [458, 354] width 70 height 38
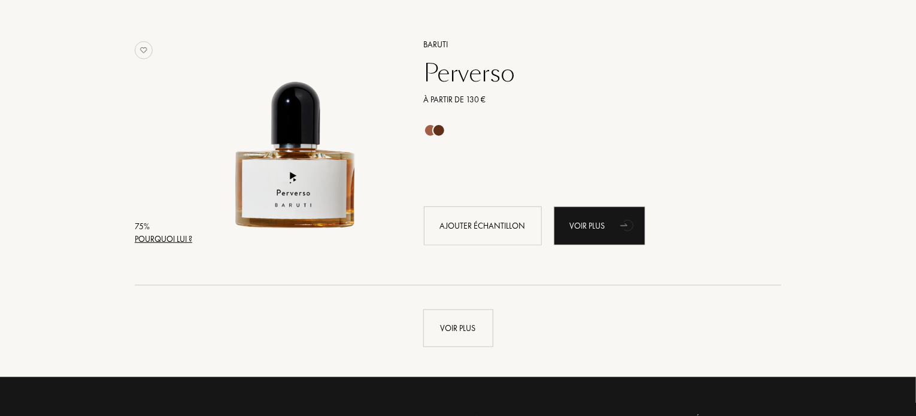
scroll to position [14254, 0]
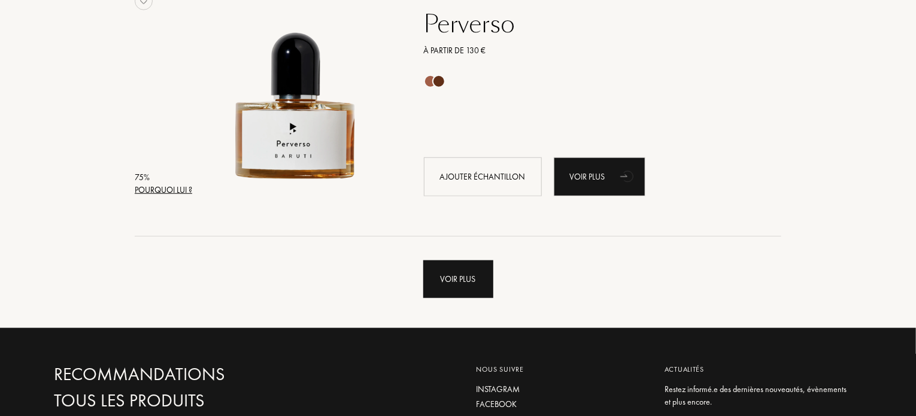
click at [452, 273] on div "Voir plus" at bounding box center [458, 280] width 70 height 38
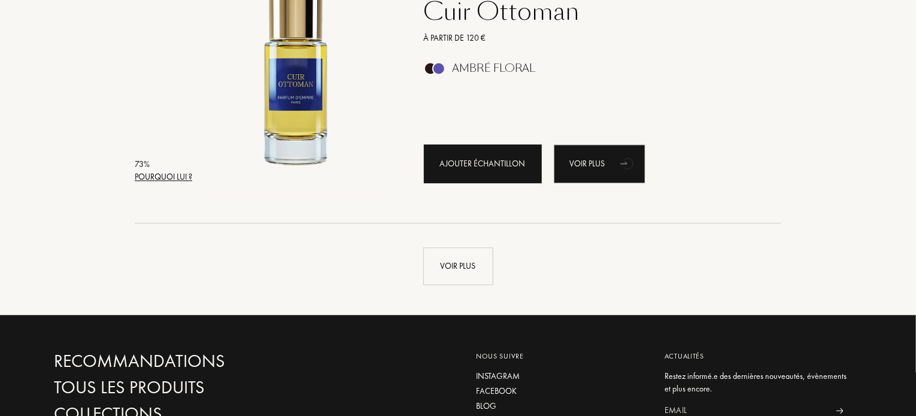
scroll to position [17129, 0]
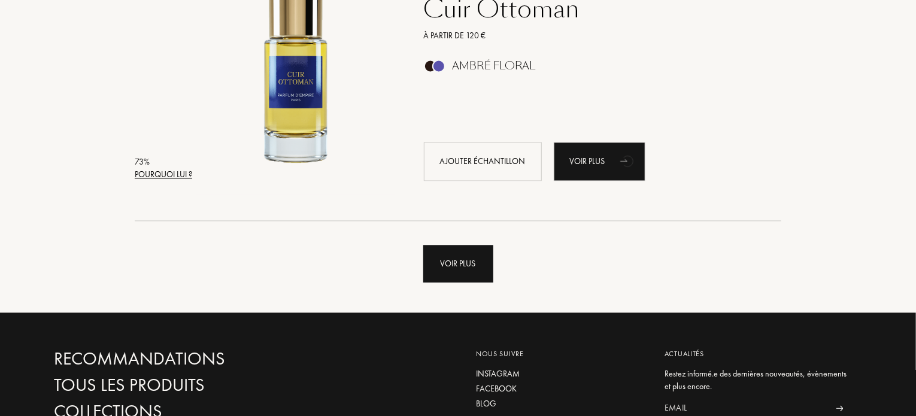
click at [467, 258] on div "Voir plus" at bounding box center [458, 265] width 70 height 38
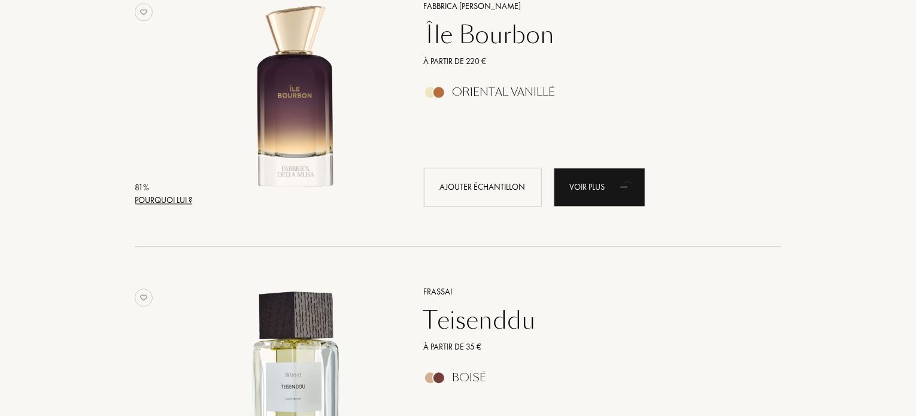
scroll to position [8217, 0]
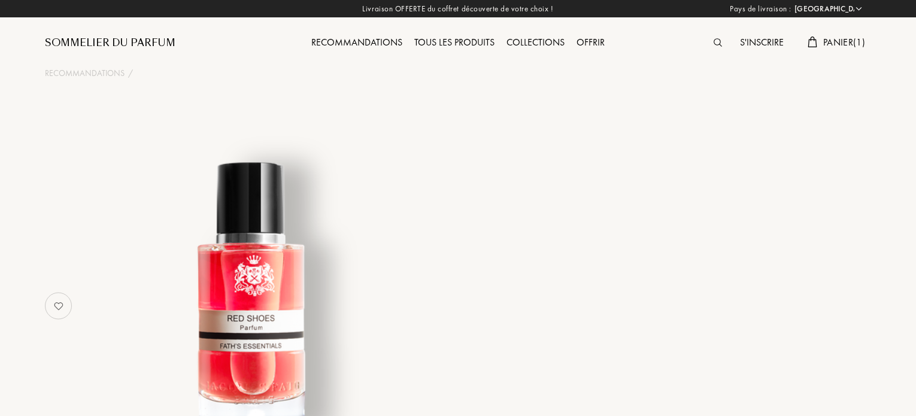
select select "FR"
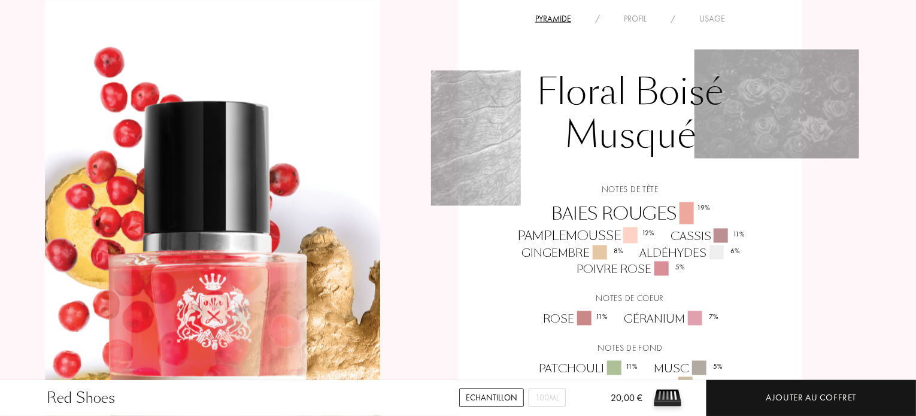
scroll to position [1018, 0]
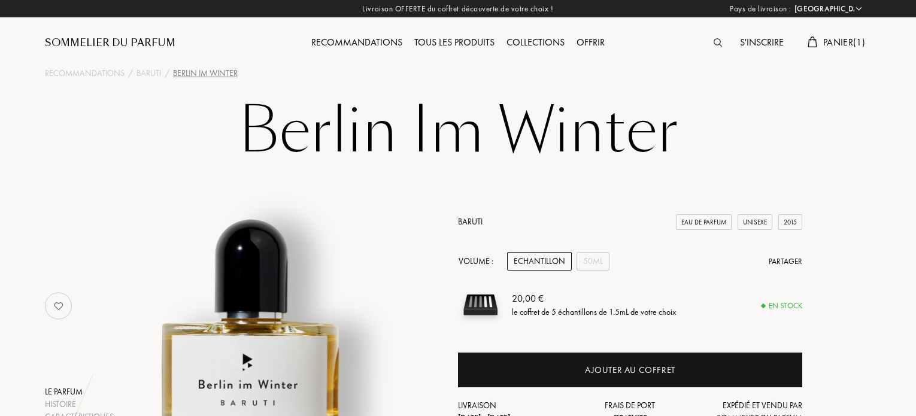
select select "FR"
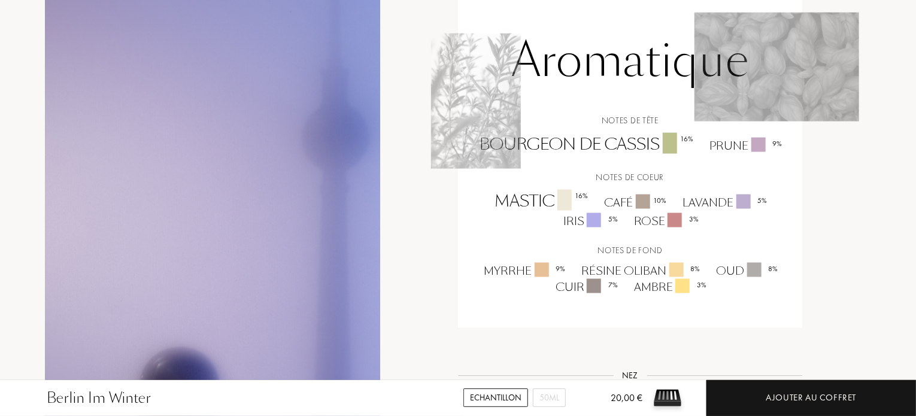
scroll to position [898, 0]
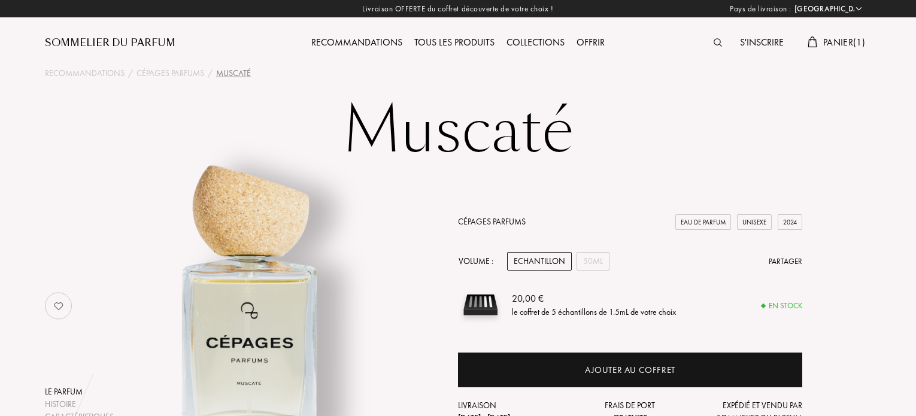
select select "FR"
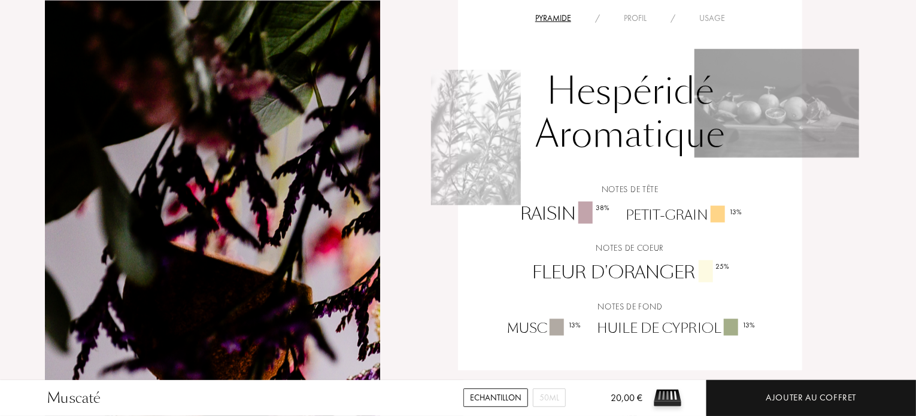
scroll to position [838, 0]
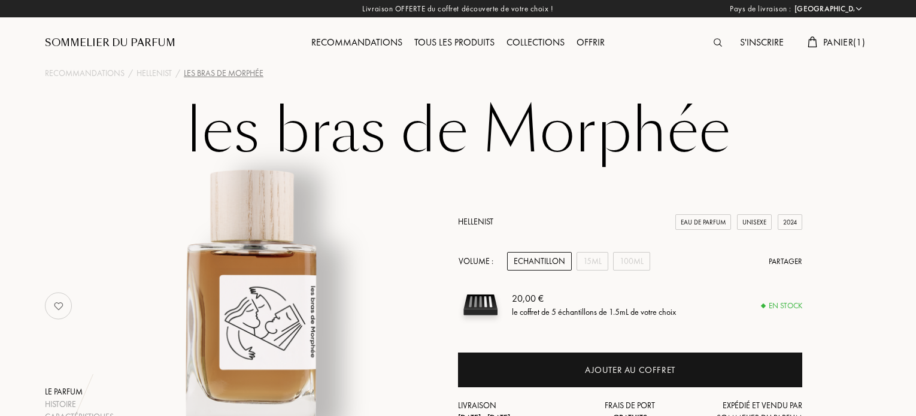
select select "FR"
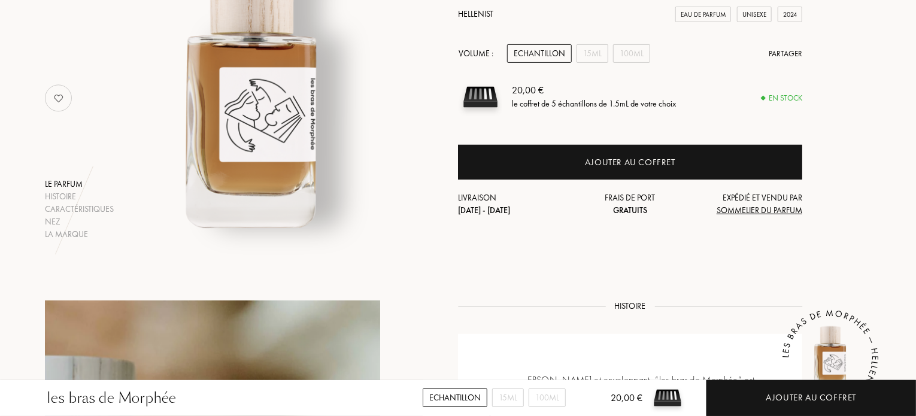
scroll to position [120, 0]
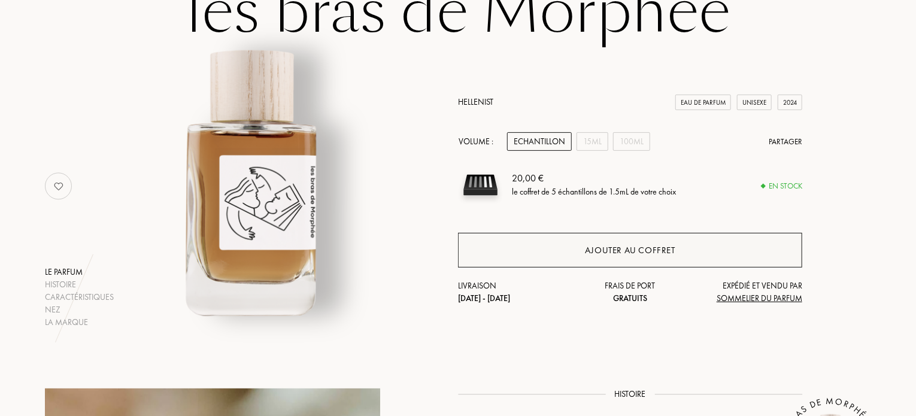
click at [587, 253] on div "Ajouter au coffret" at bounding box center [630, 251] width 90 height 14
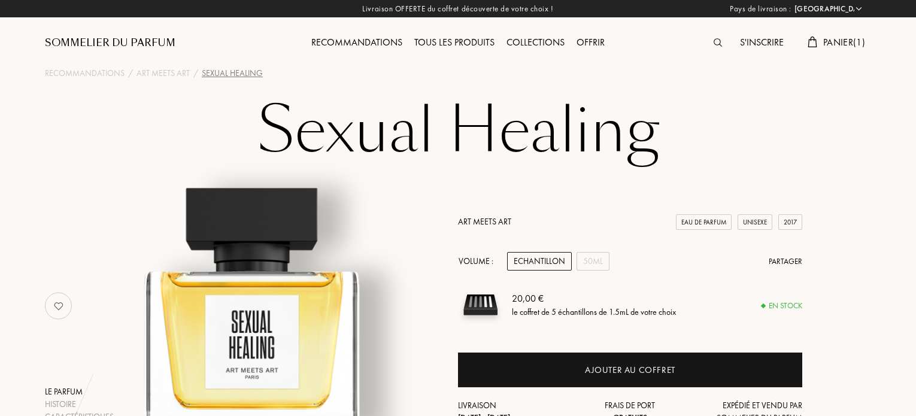
select select "FR"
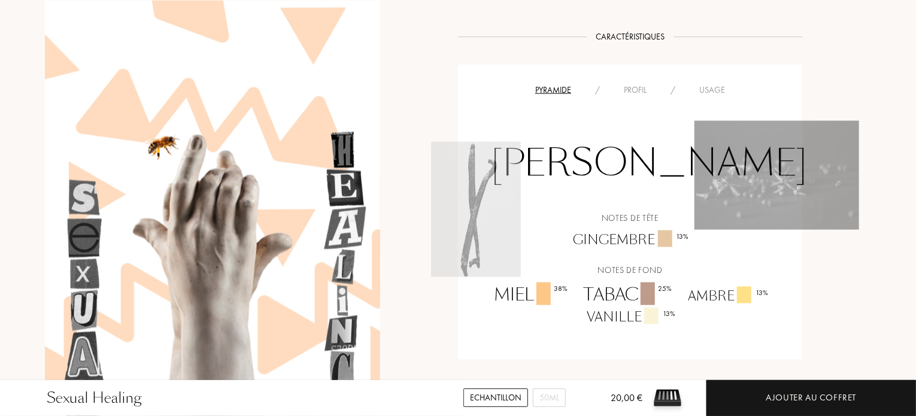
scroll to position [838, 0]
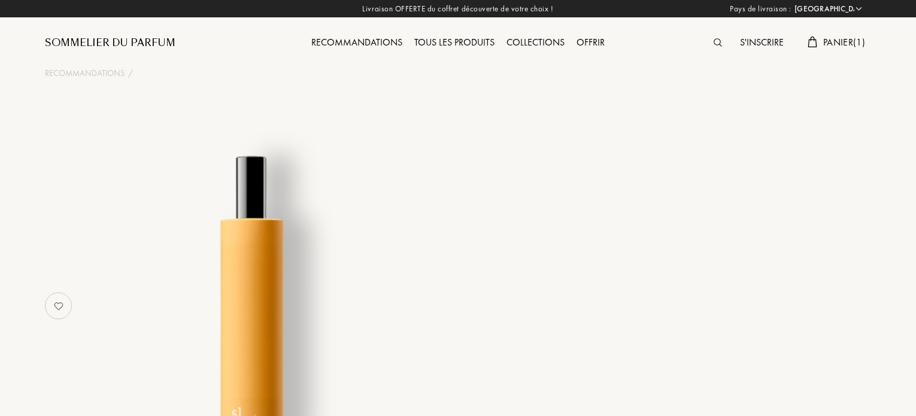
select select "FR"
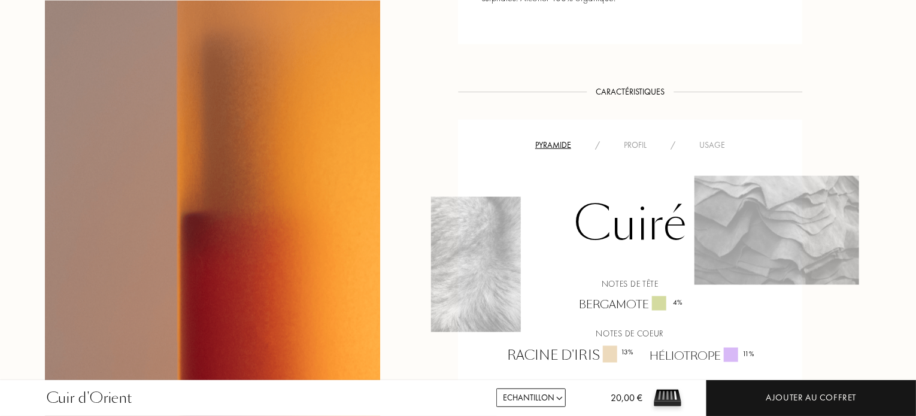
scroll to position [838, 0]
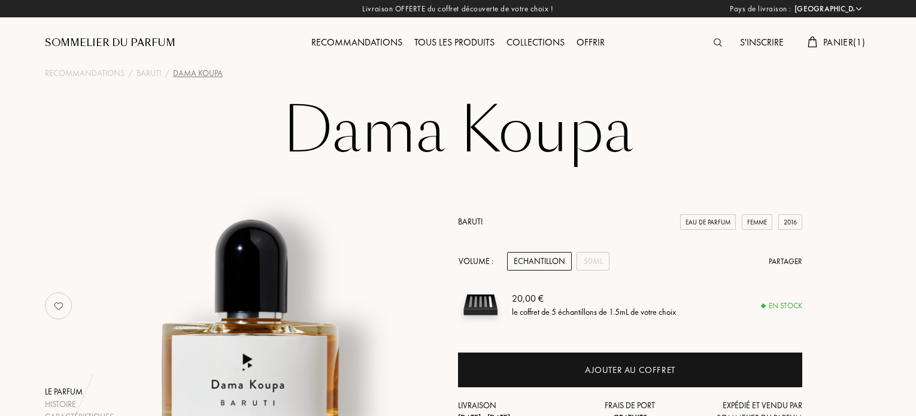
select select "FR"
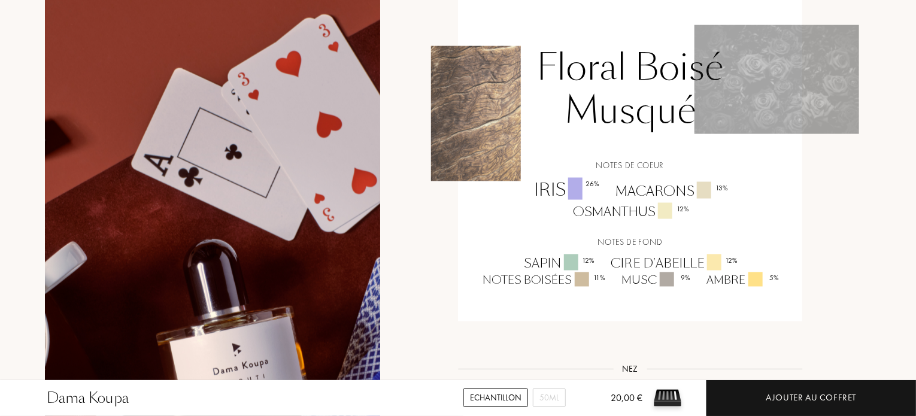
scroll to position [1018, 0]
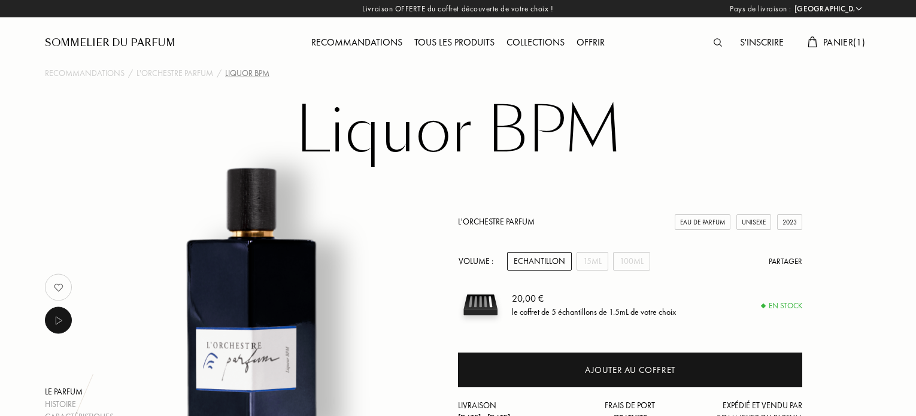
select select "FR"
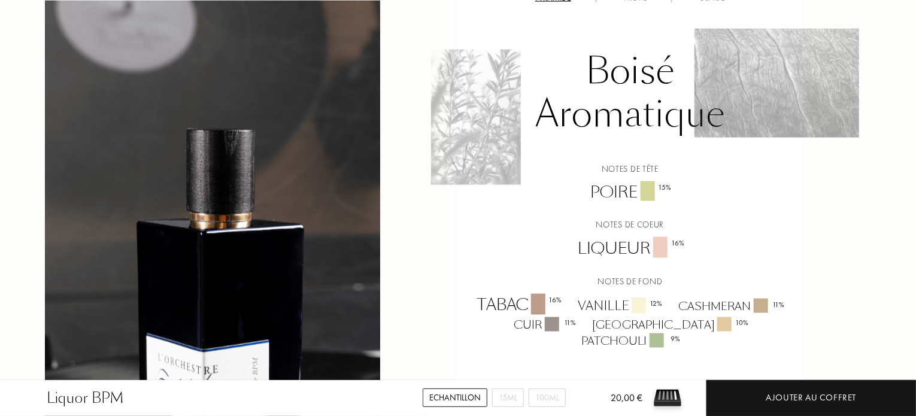
scroll to position [898, 0]
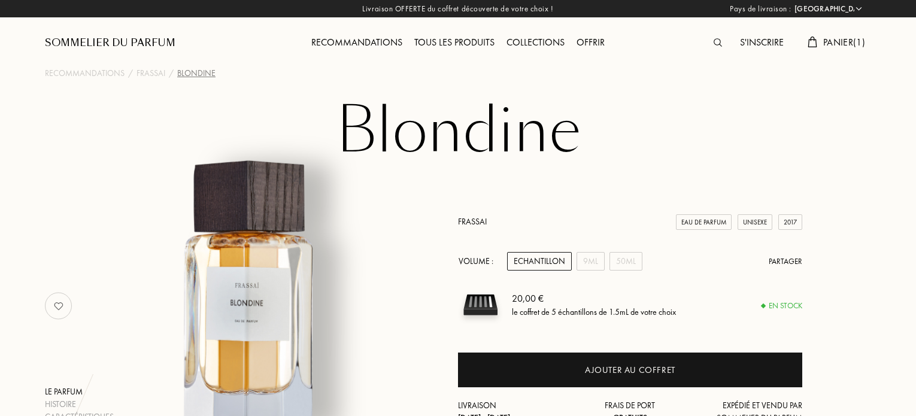
select select "FR"
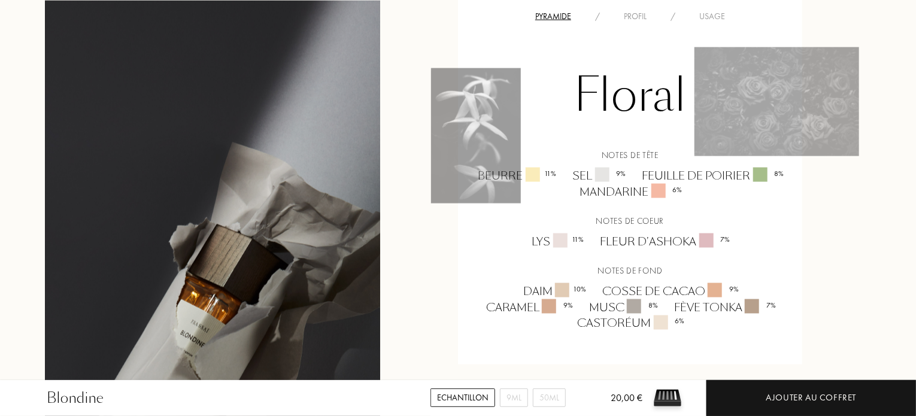
scroll to position [898, 0]
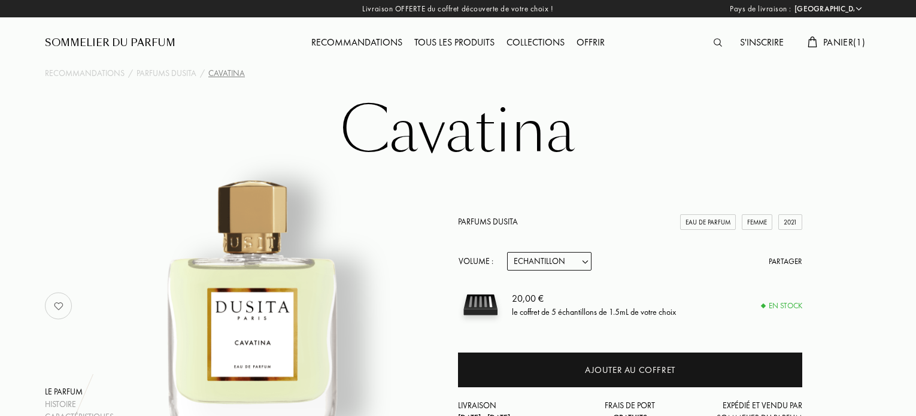
select select "FR"
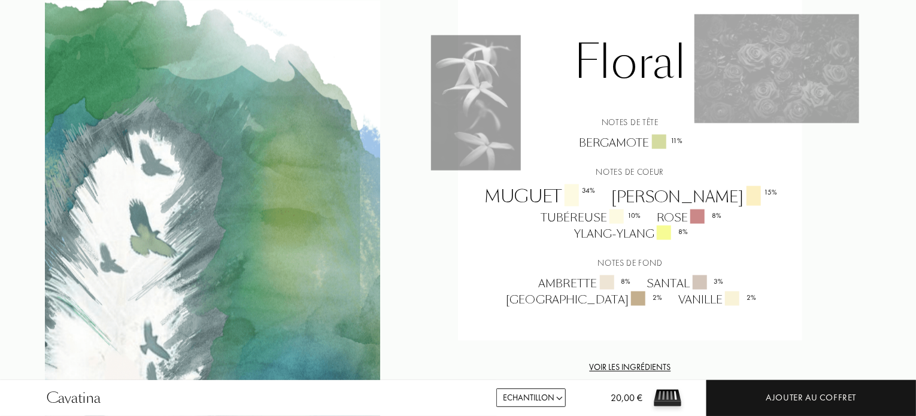
scroll to position [838, 0]
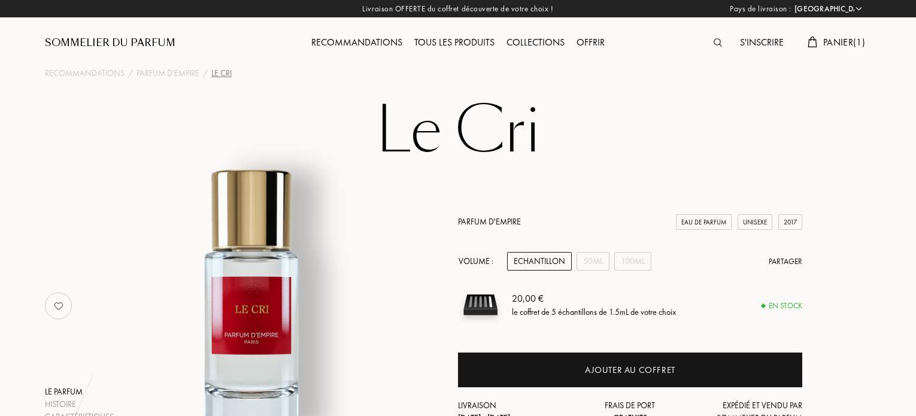
select select "FR"
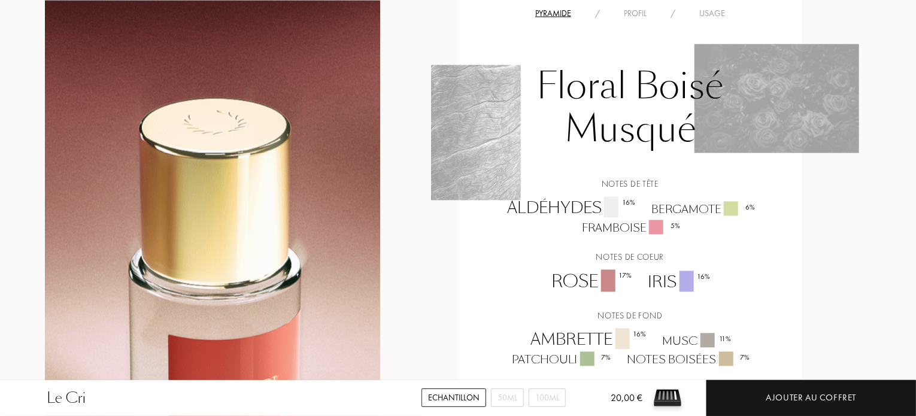
scroll to position [1198, 0]
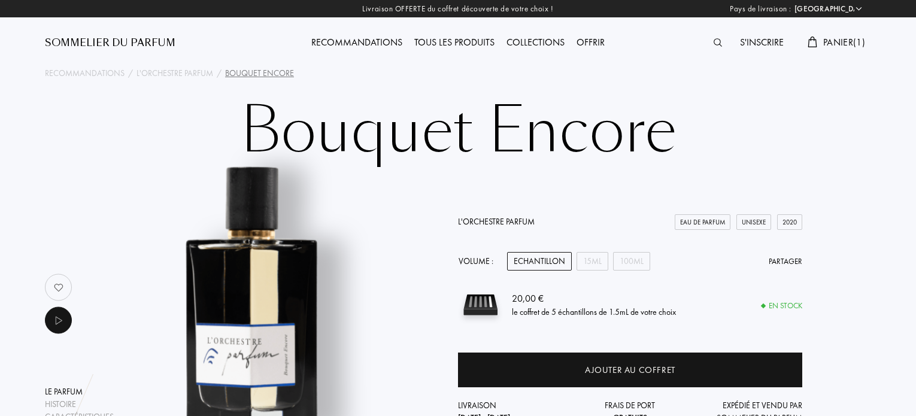
select select "FR"
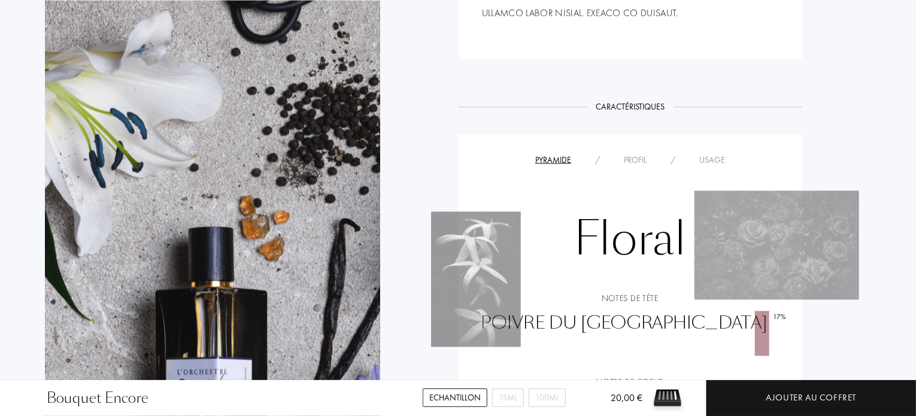
scroll to position [1018, 0]
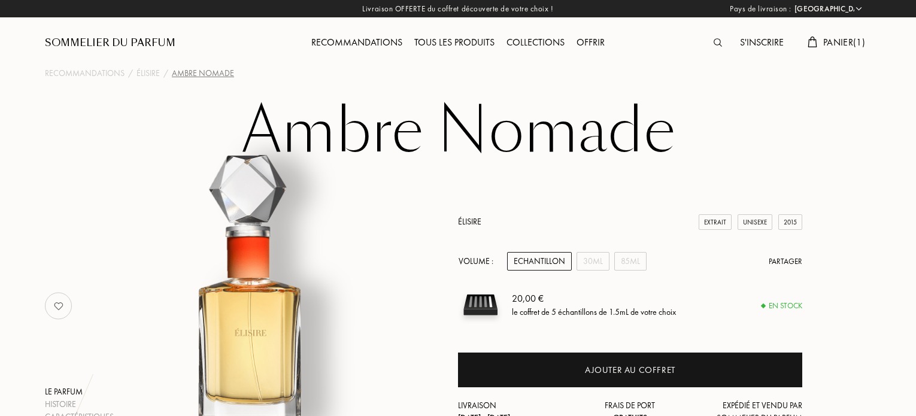
select select "FR"
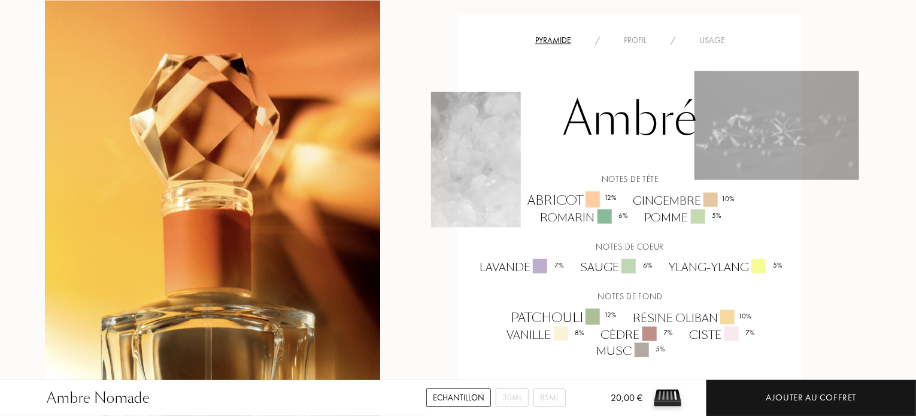
scroll to position [838, 0]
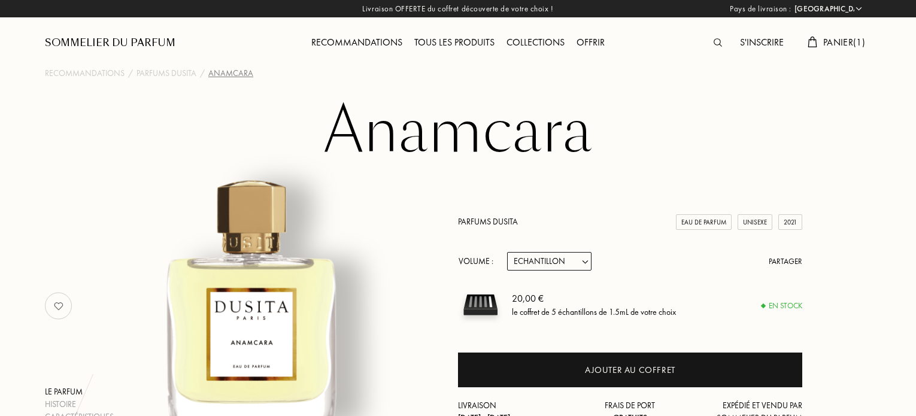
select select "FR"
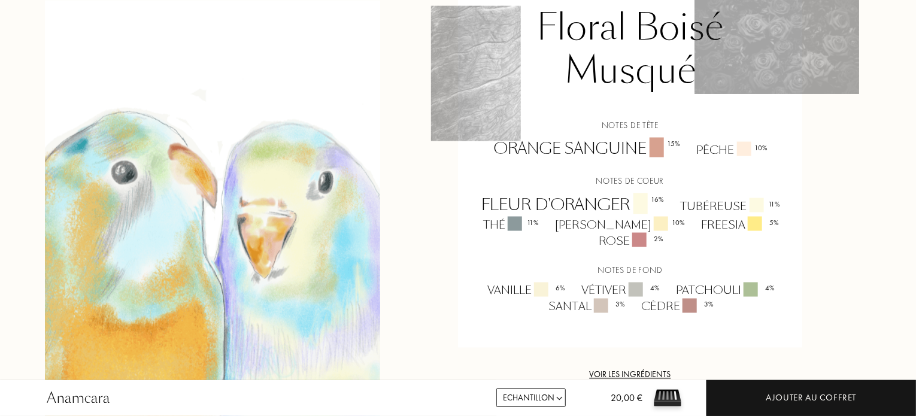
scroll to position [898, 0]
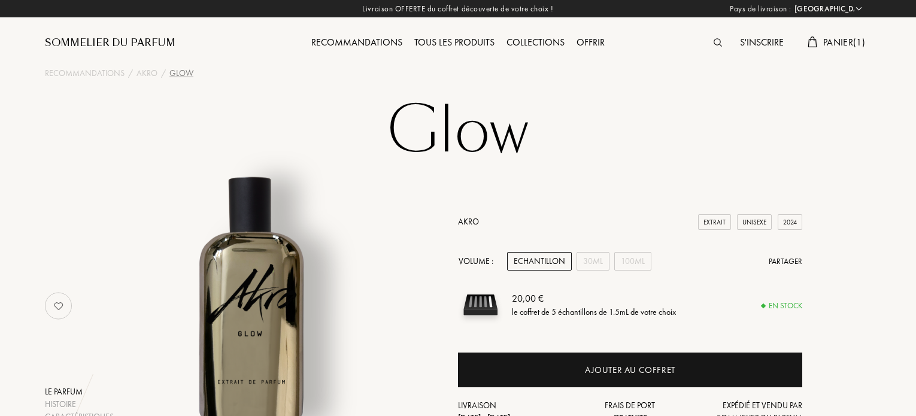
select select "FR"
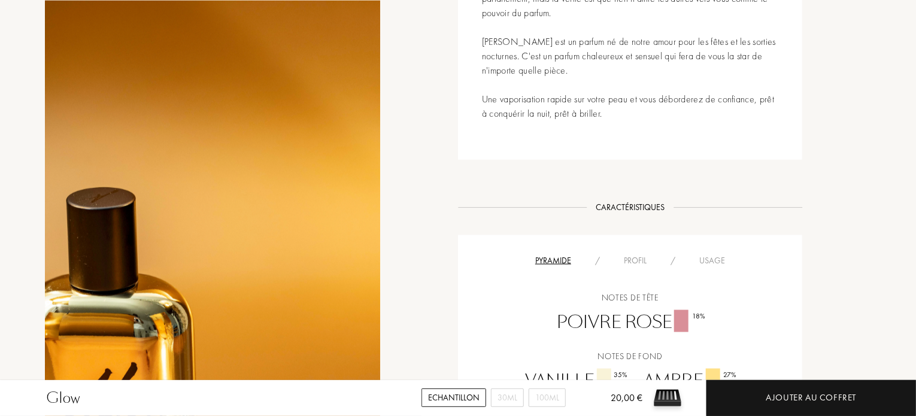
scroll to position [838, 0]
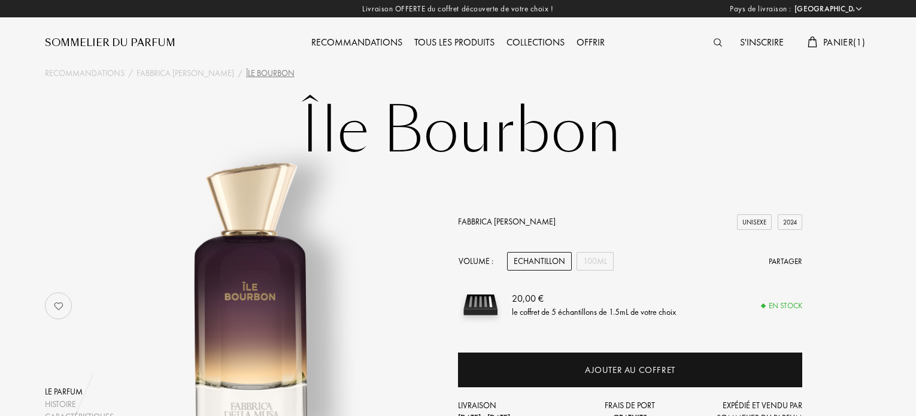
select select "FR"
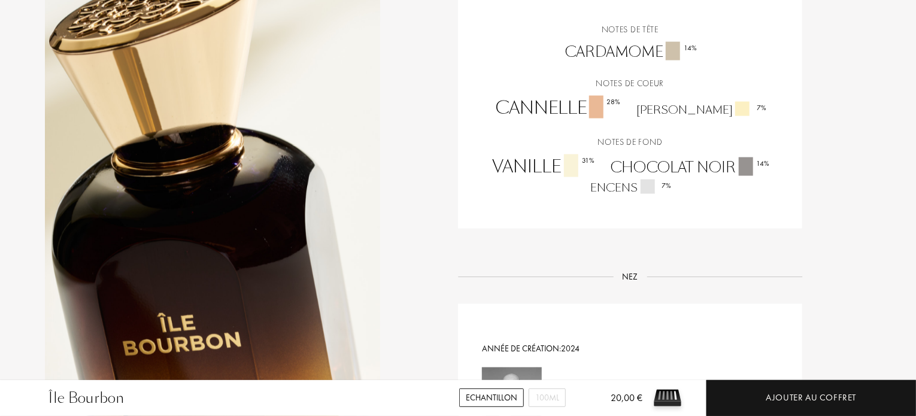
scroll to position [779, 0]
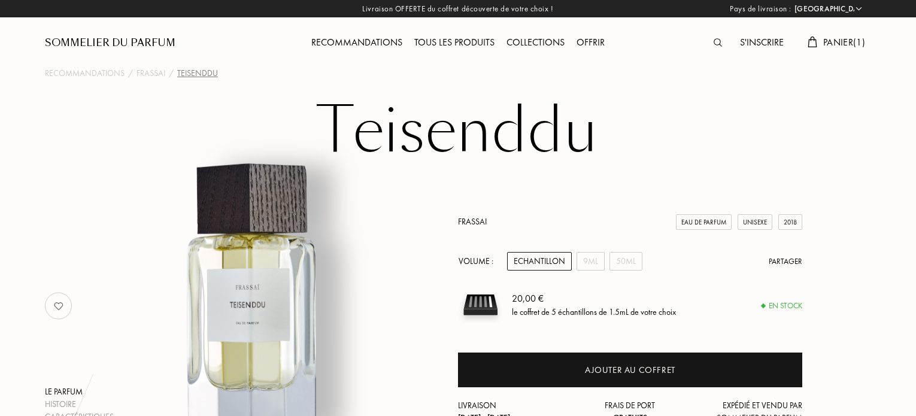
select select "FR"
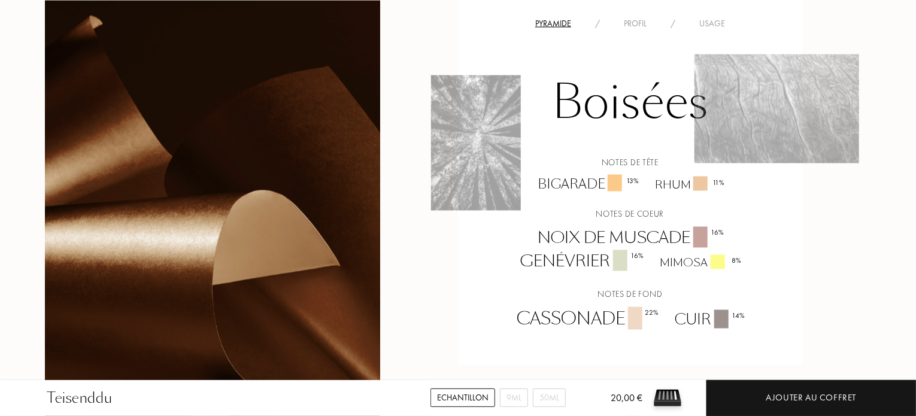
scroll to position [1018, 0]
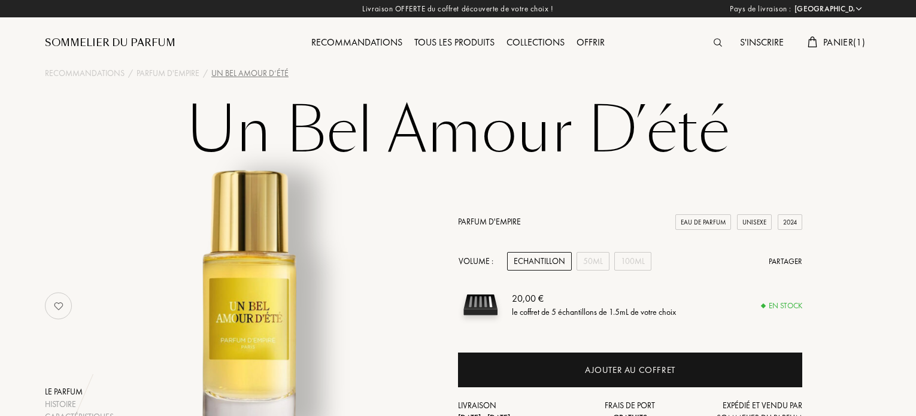
select select "FR"
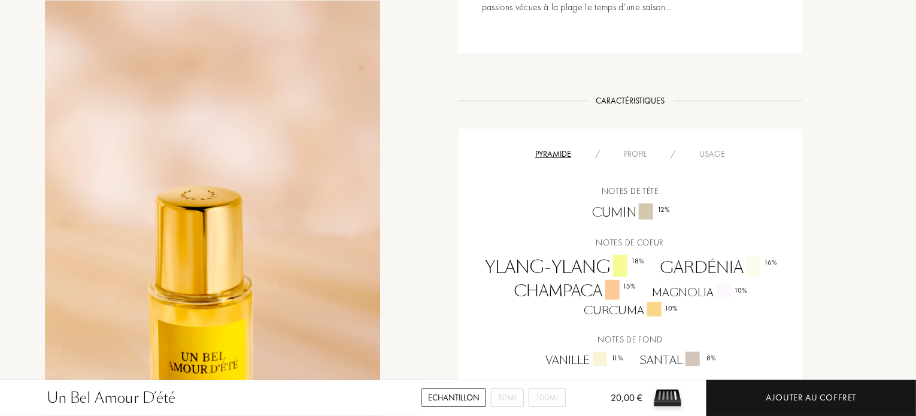
scroll to position [719, 0]
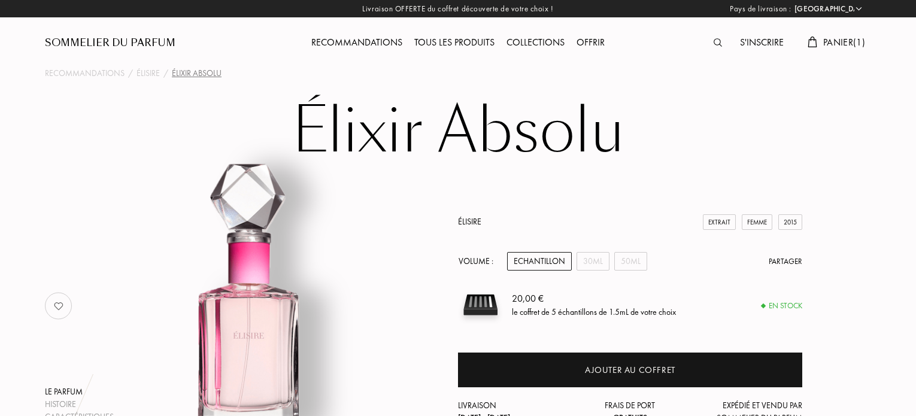
select select "FR"
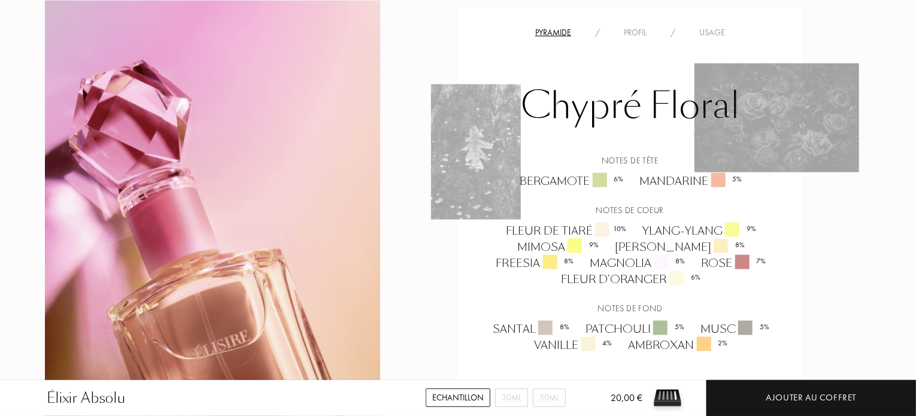
scroll to position [838, 0]
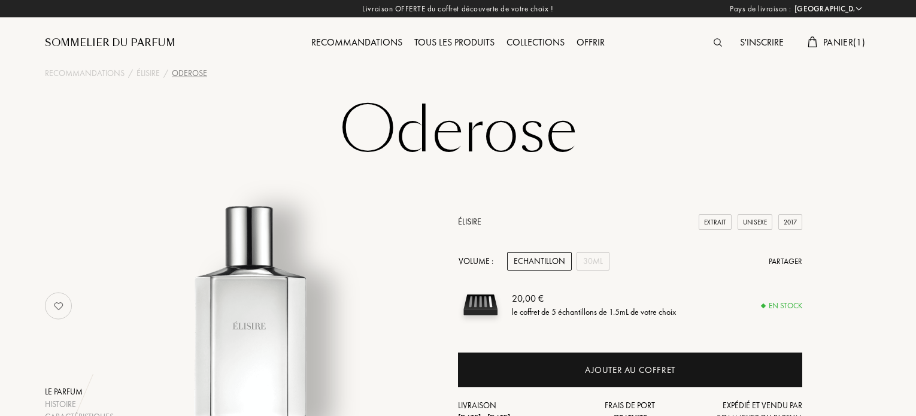
select select "FR"
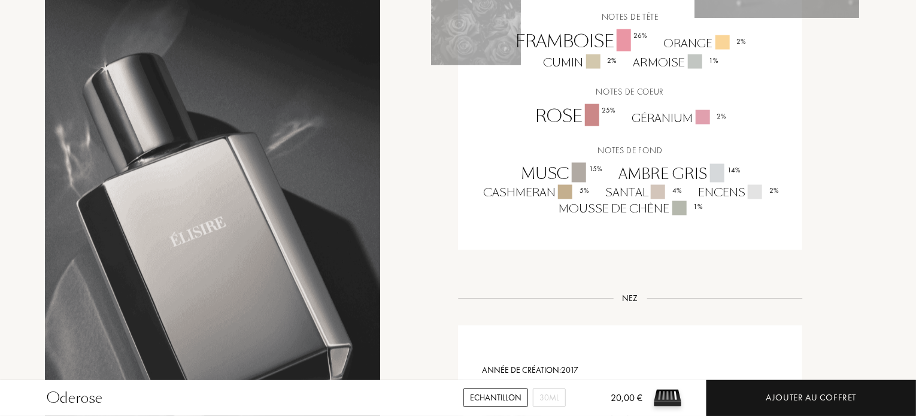
scroll to position [958, 0]
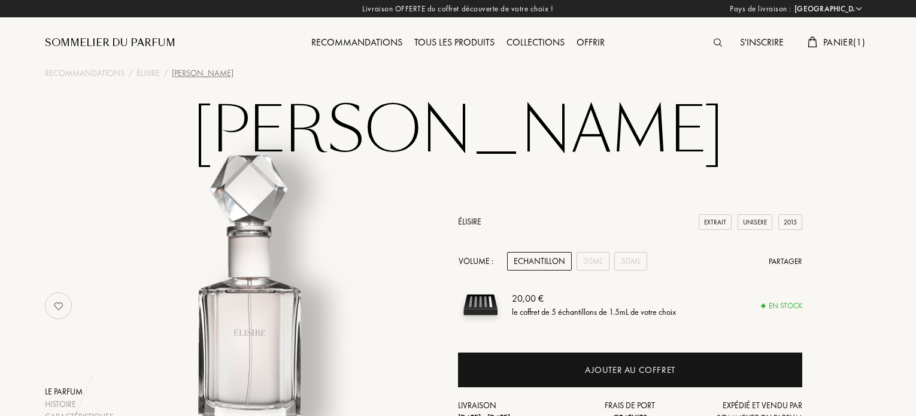
select select "FR"
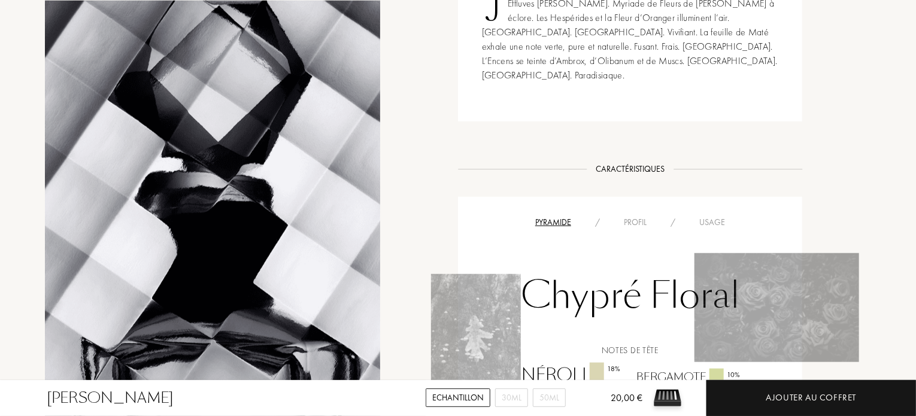
scroll to position [838, 0]
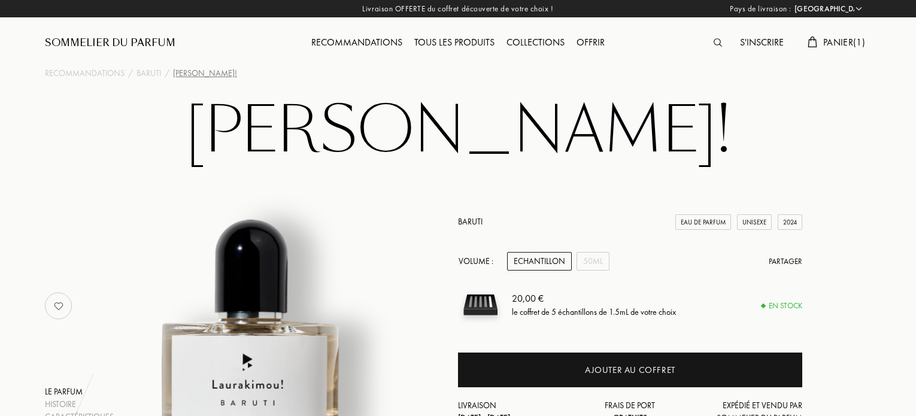
select select "FR"
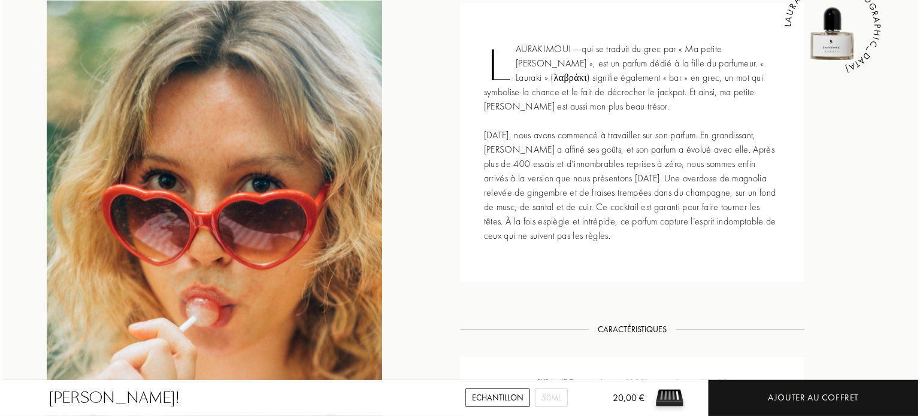
scroll to position [120, 0]
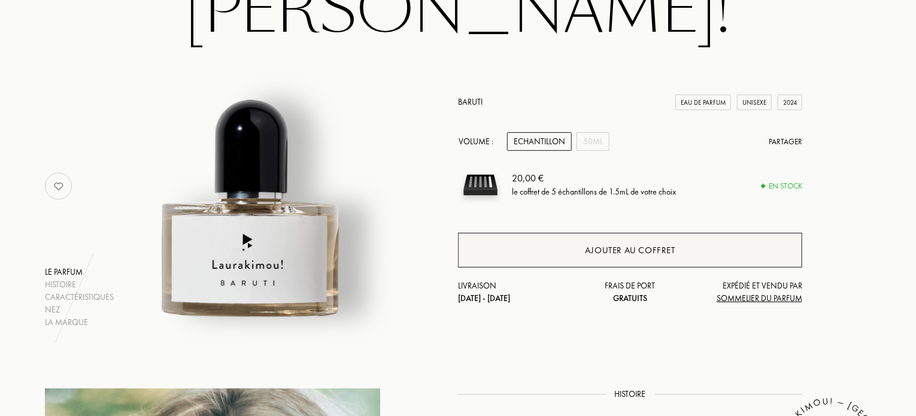
click at [644, 256] on div "Ajouter au coffret" at bounding box center [630, 251] width 90 height 14
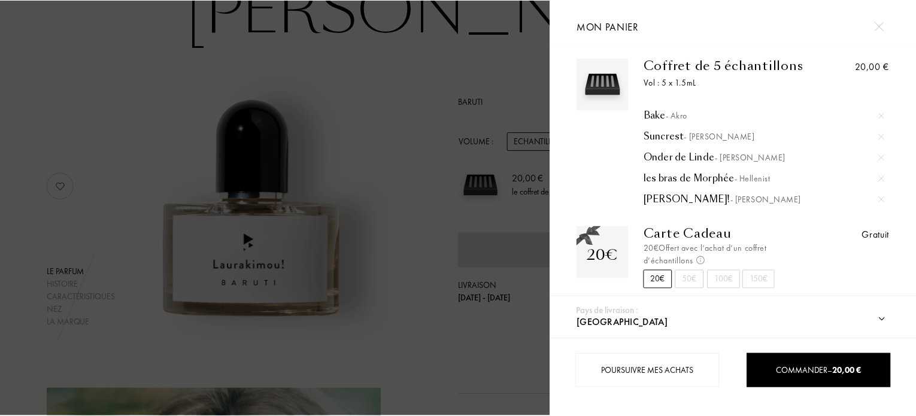
scroll to position [13, 0]
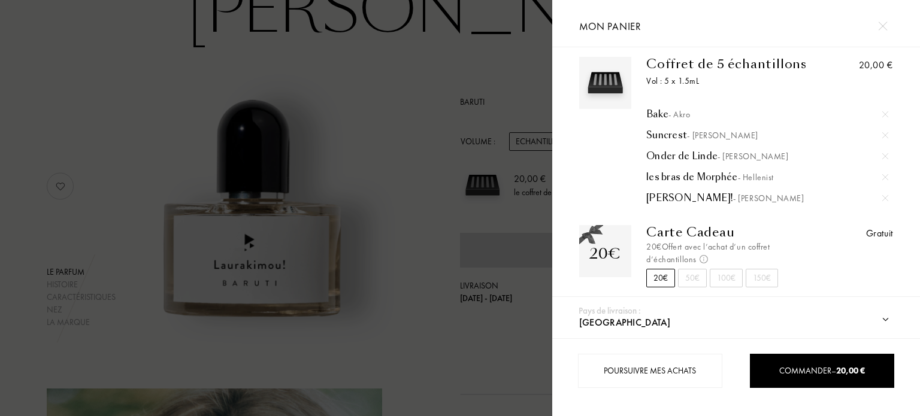
click at [413, 89] on div at bounding box center [276, 208] width 552 height 416
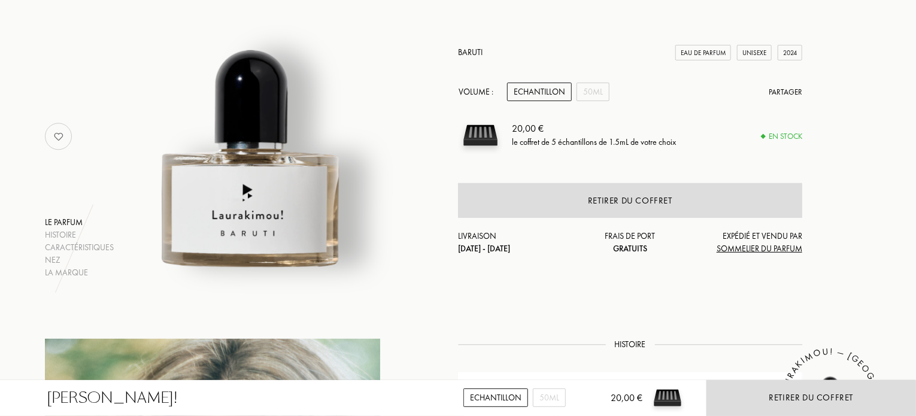
scroll to position [0, 0]
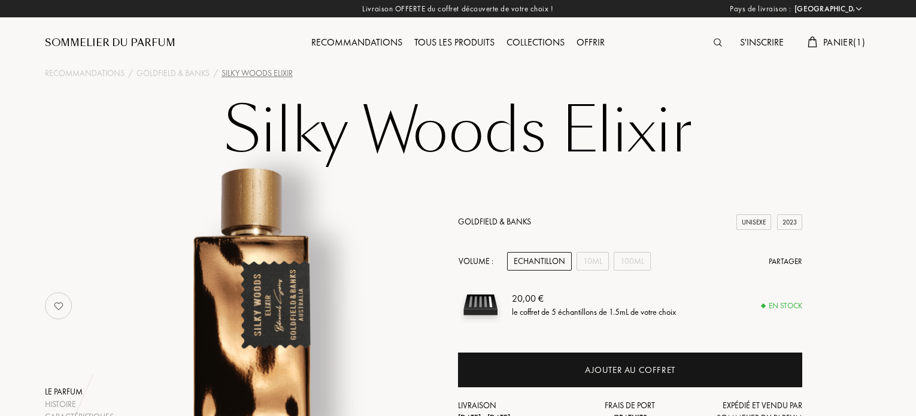
select select "FR"
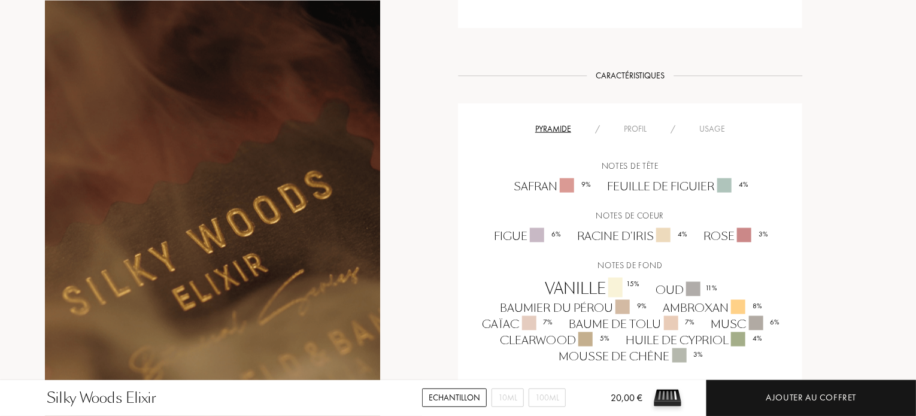
scroll to position [779, 0]
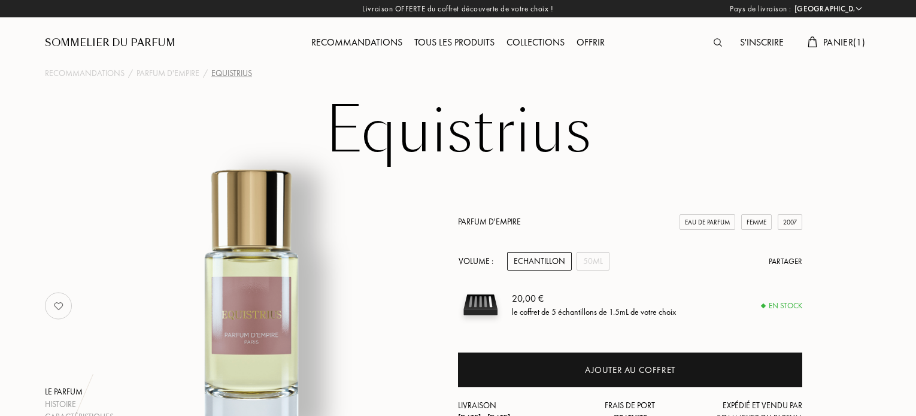
select select "FR"
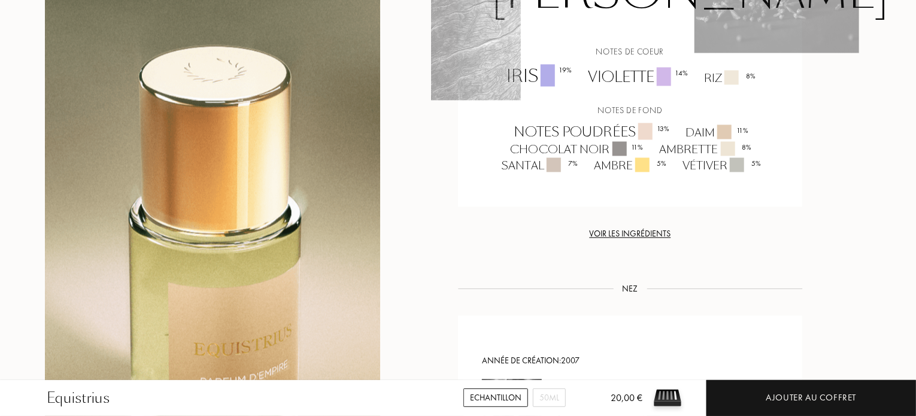
scroll to position [1078, 0]
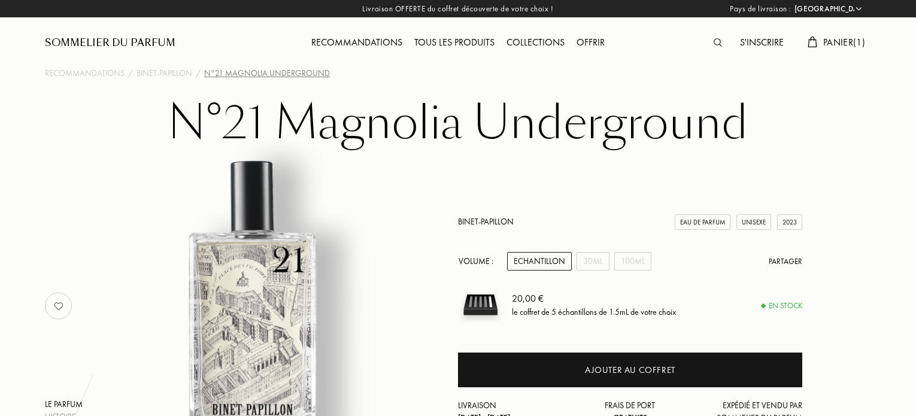
select select "FR"
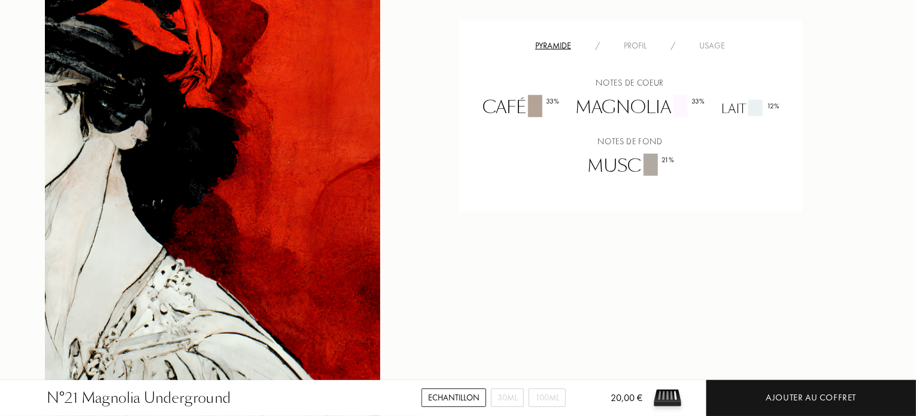
scroll to position [779, 0]
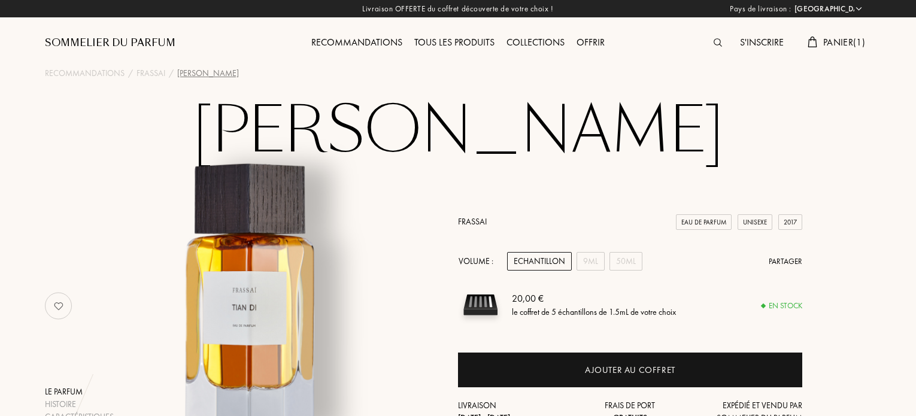
select select "FR"
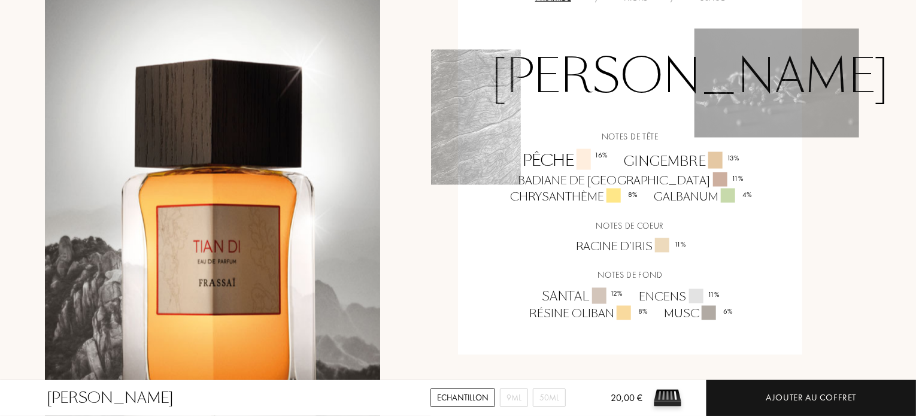
scroll to position [898, 0]
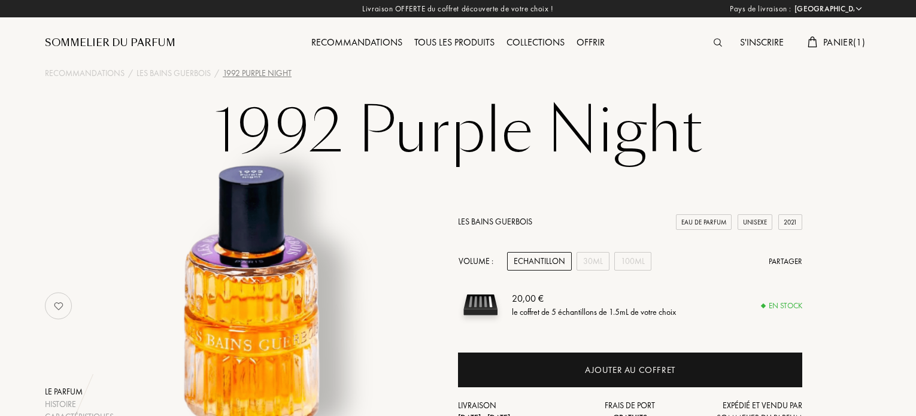
select select "FR"
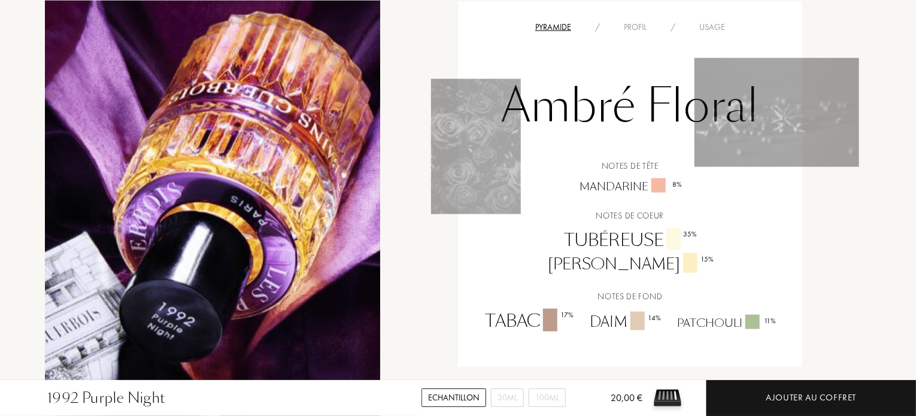
scroll to position [898, 0]
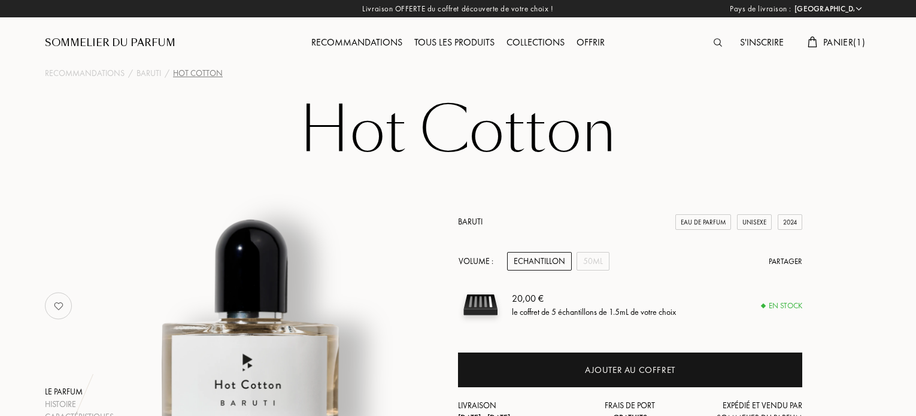
select select "FR"
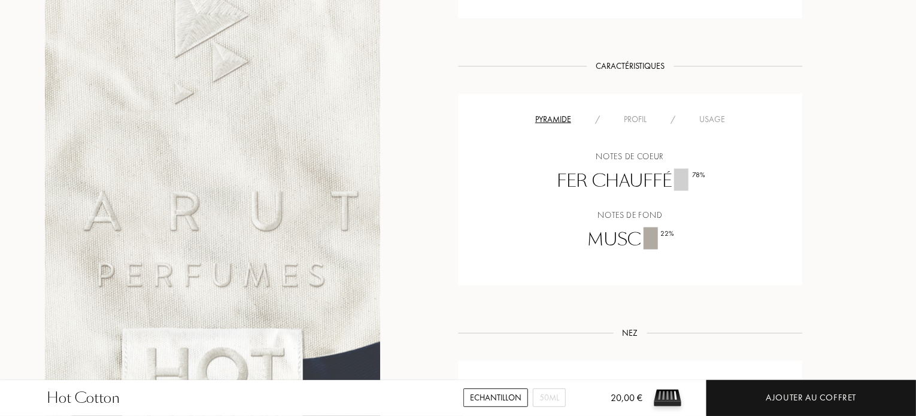
scroll to position [838, 0]
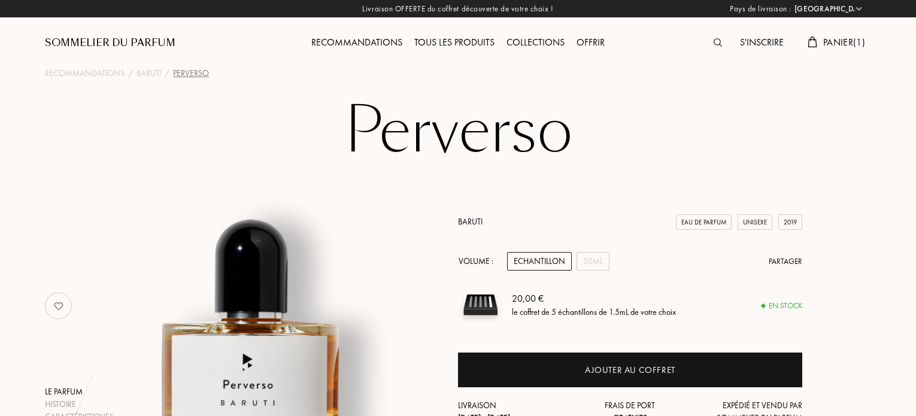
select select "FR"
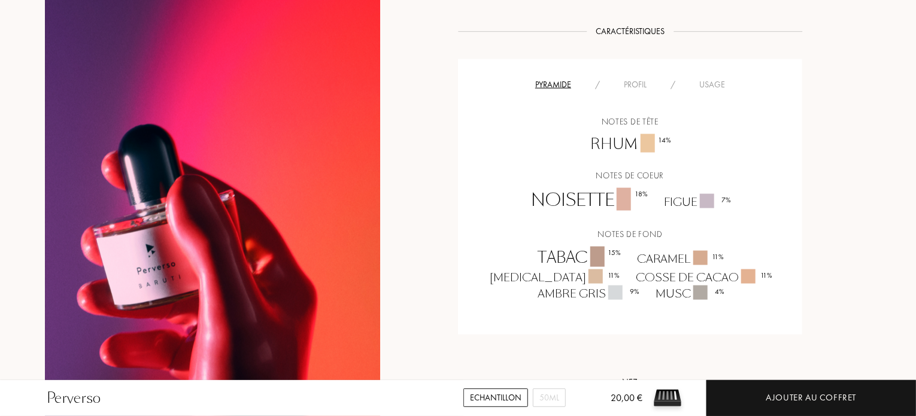
scroll to position [779, 0]
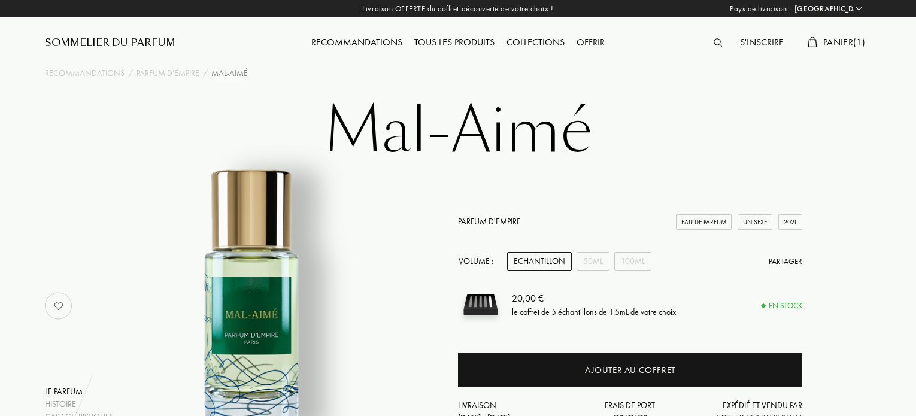
select select "FR"
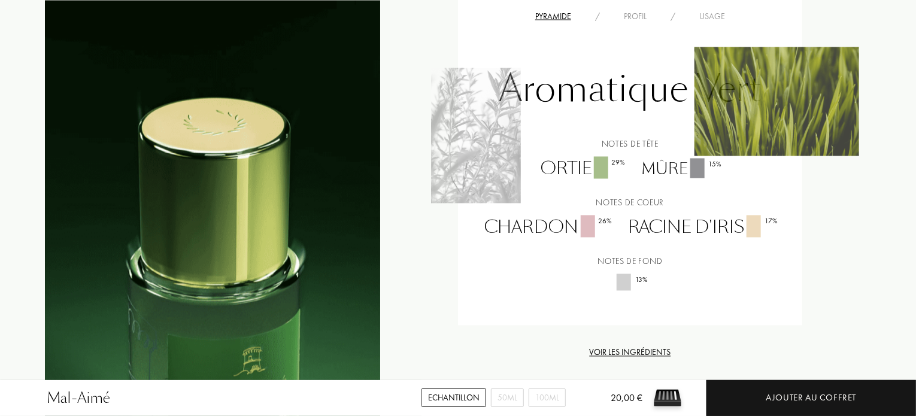
scroll to position [1138, 0]
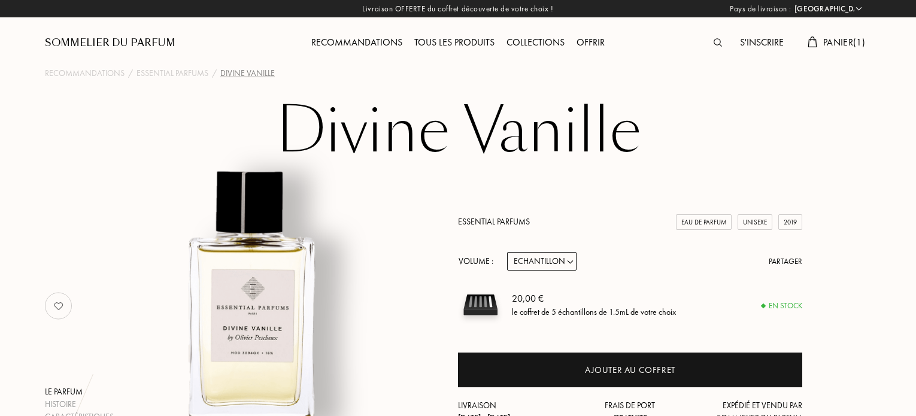
select select "FR"
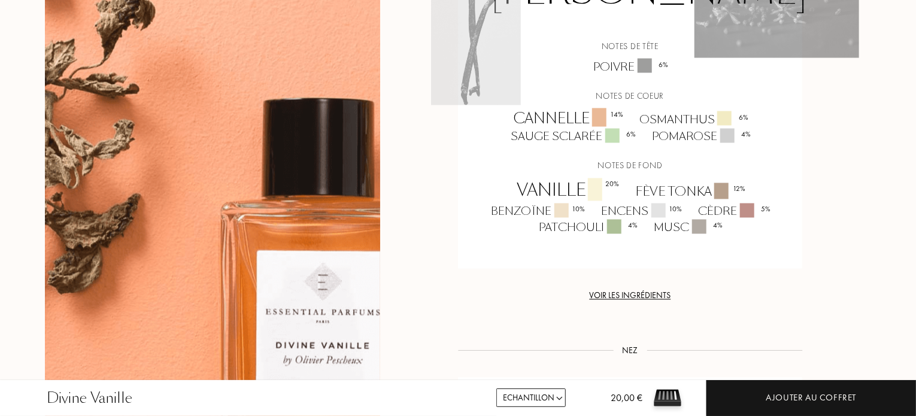
scroll to position [958, 0]
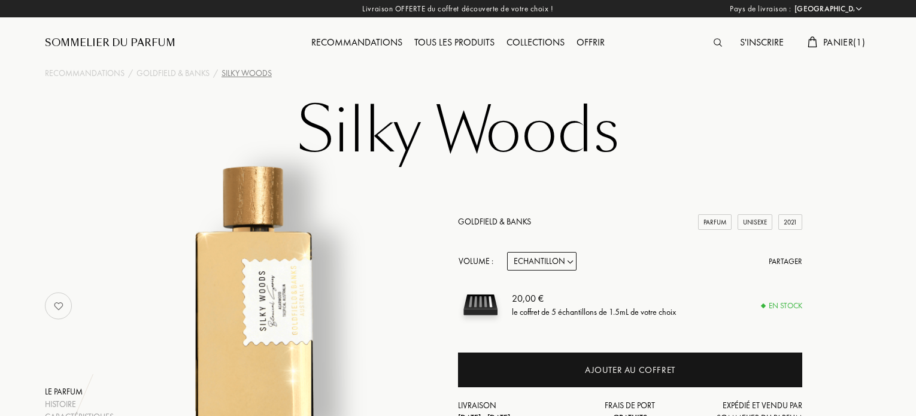
select select "FR"
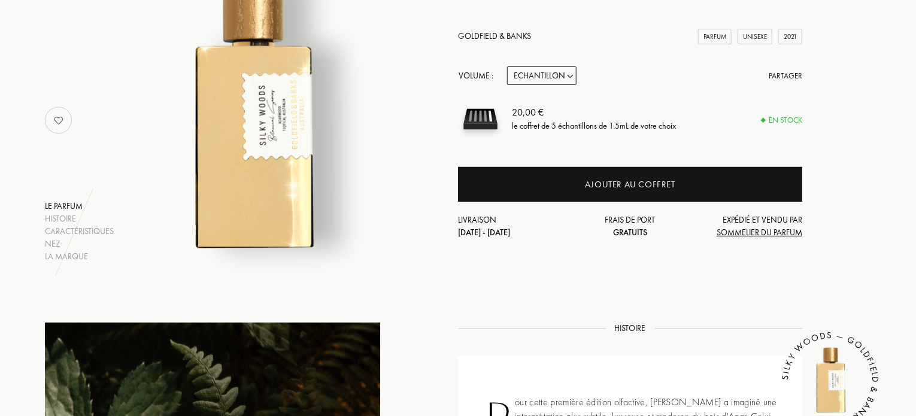
scroll to position [240, 0]
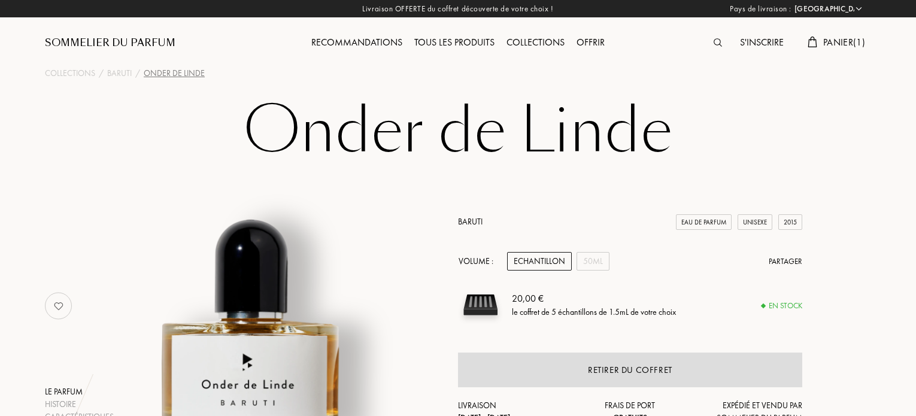
select select "FR"
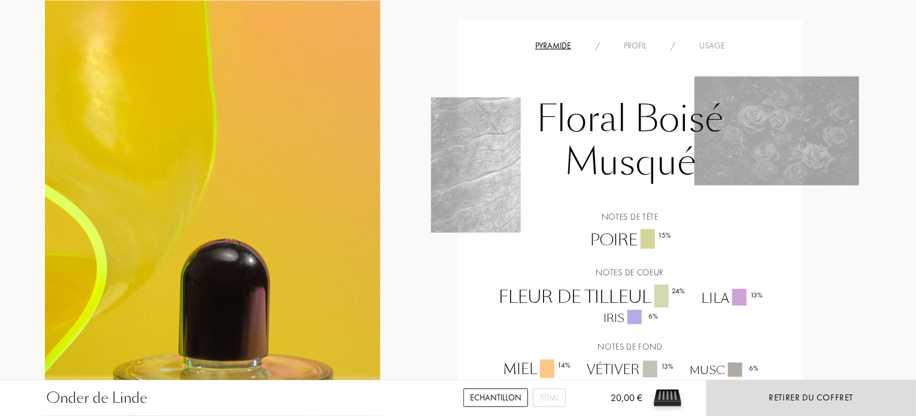
scroll to position [898, 0]
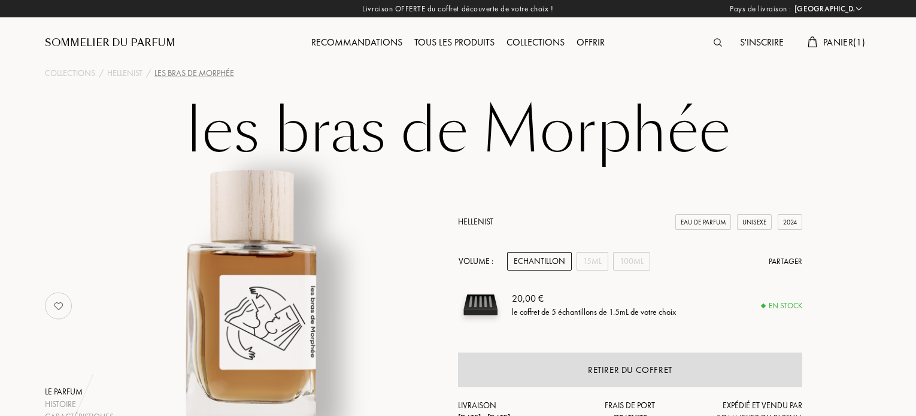
select select "FR"
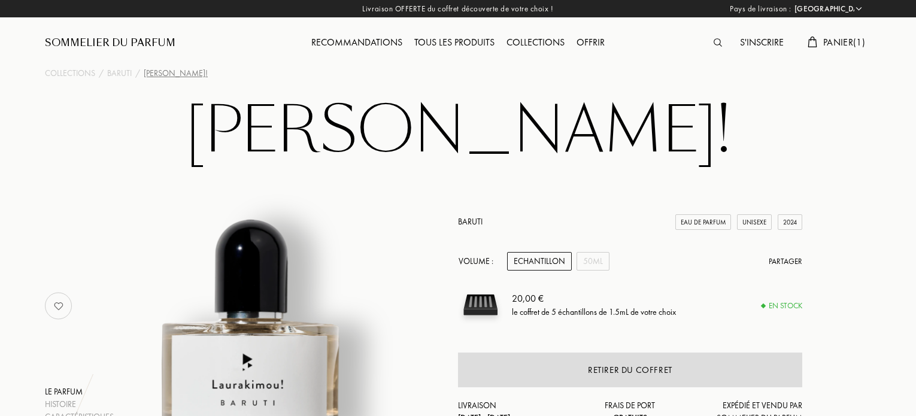
select select "FR"
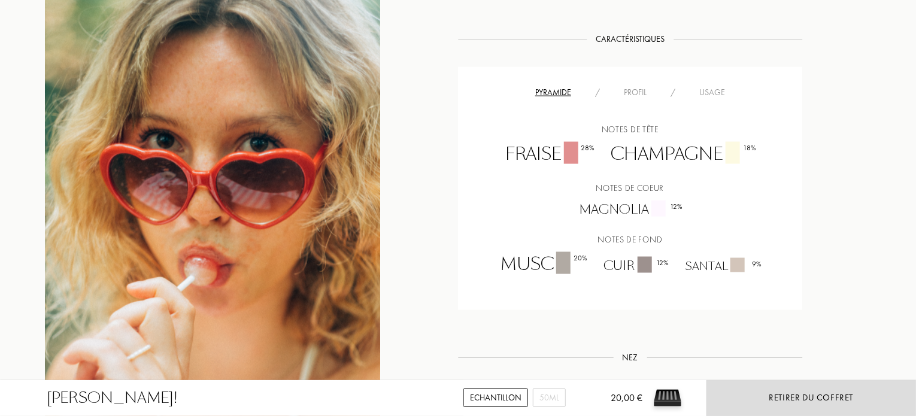
scroll to position [659, 0]
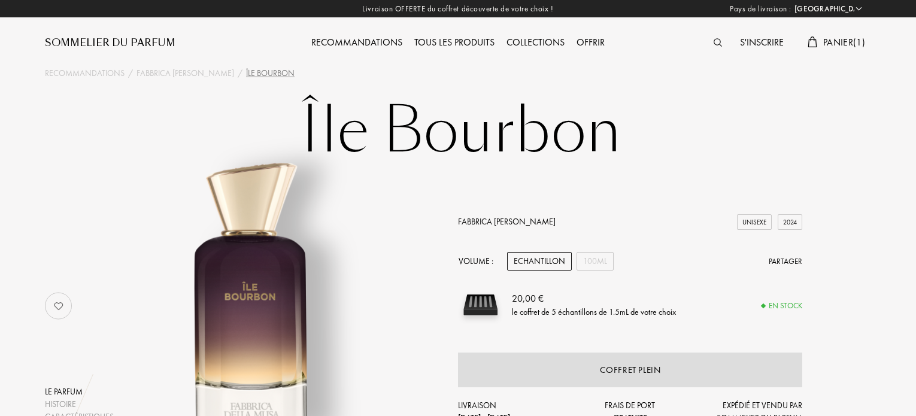
select select "FR"
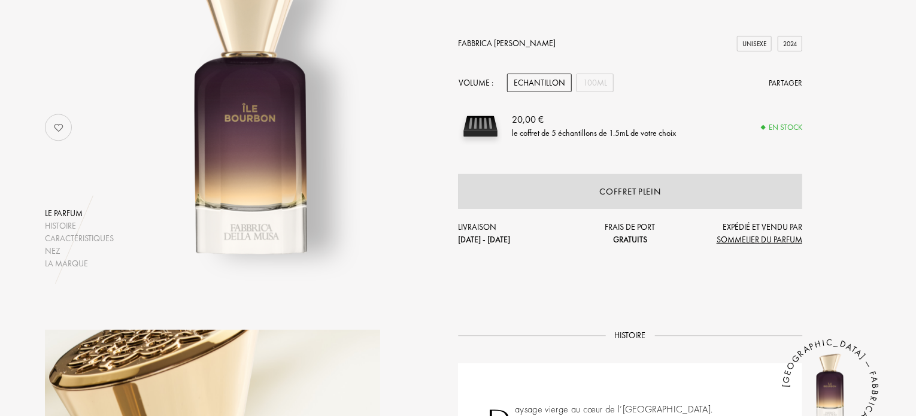
scroll to position [180, 0]
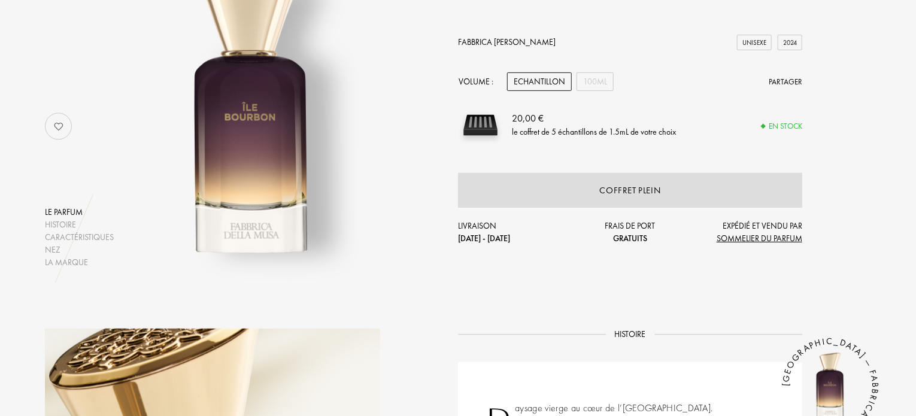
click at [539, 81] on div "Echantillon" at bounding box center [539, 81] width 65 height 19
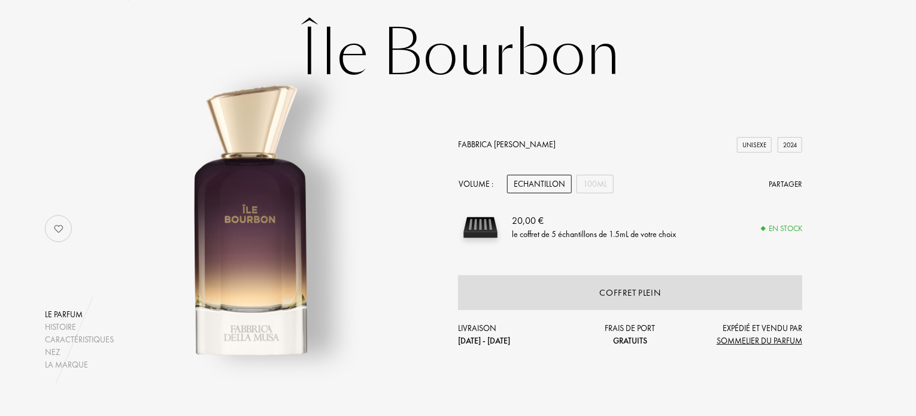
scroll to position [0, 0]
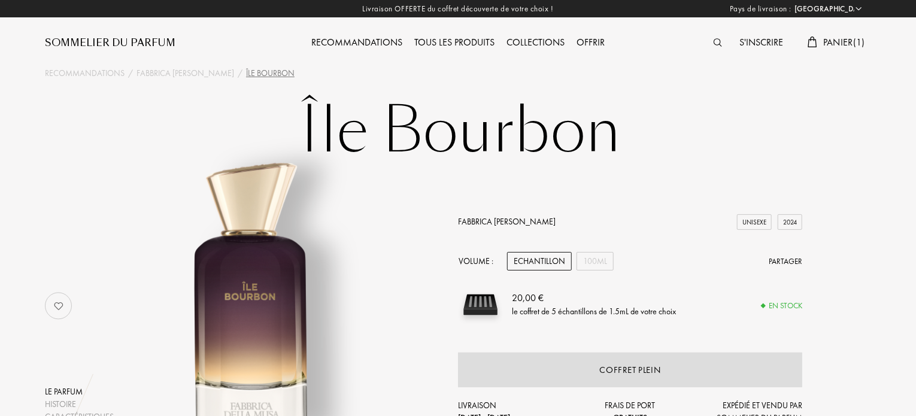
click at [845, 41] on span "Panier ( 1 )" at bounding box center [845, 42] width 42 height 13
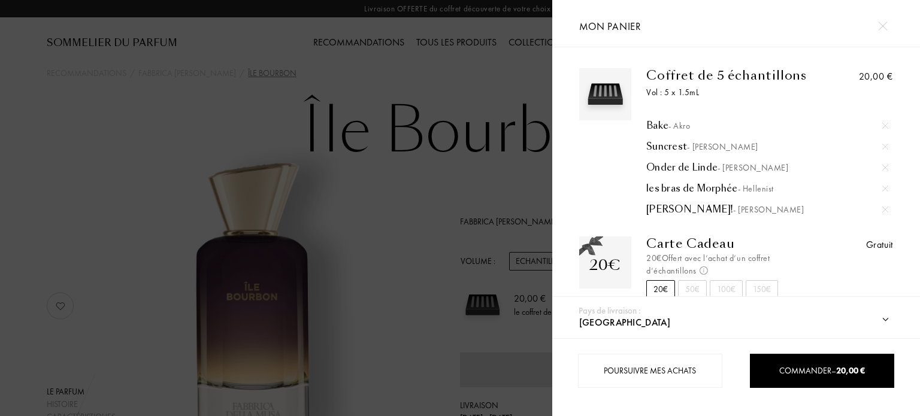
click at [884, 187] on img at bounding box center [885, 189] width 6 height 6
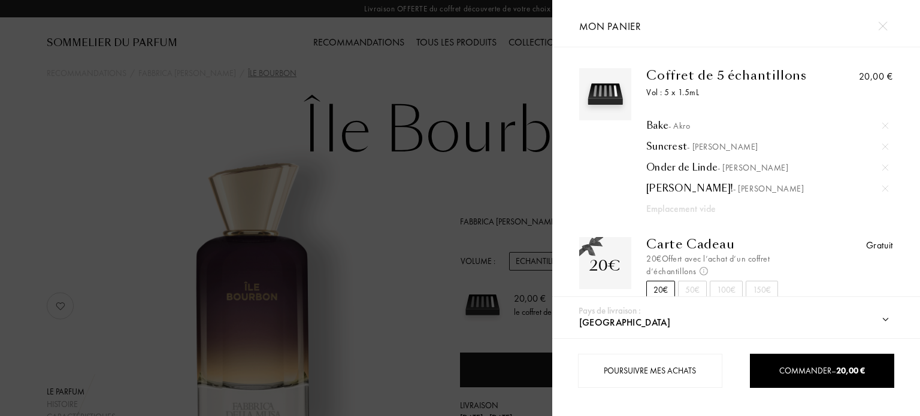
click at [449, 209] on div at bounding box center [276, 208] width 552 height 416
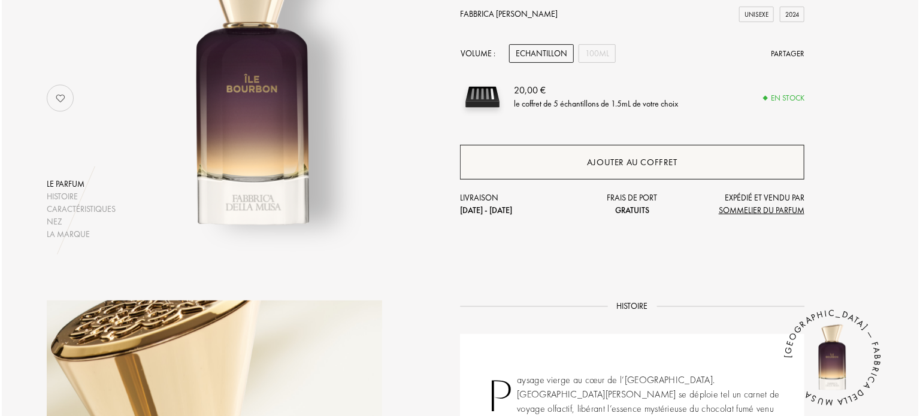
scroll to position [180, 0]
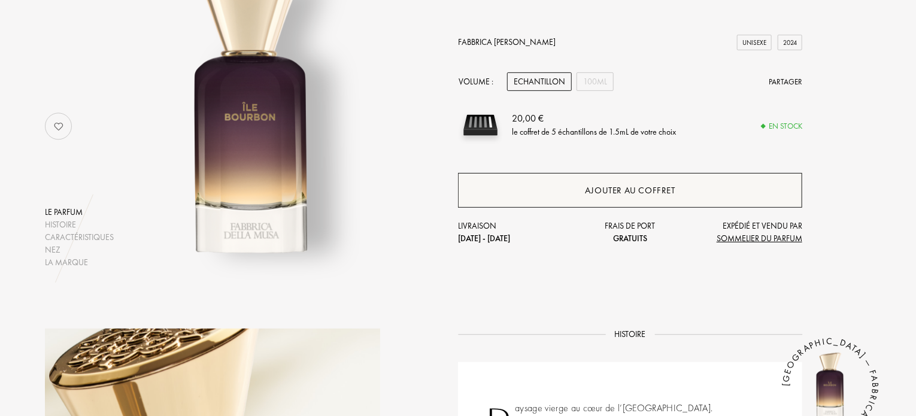
click at [613, 184] on div "Ajouter au coffret" at bounding box center [630, 191] width 90 height 14
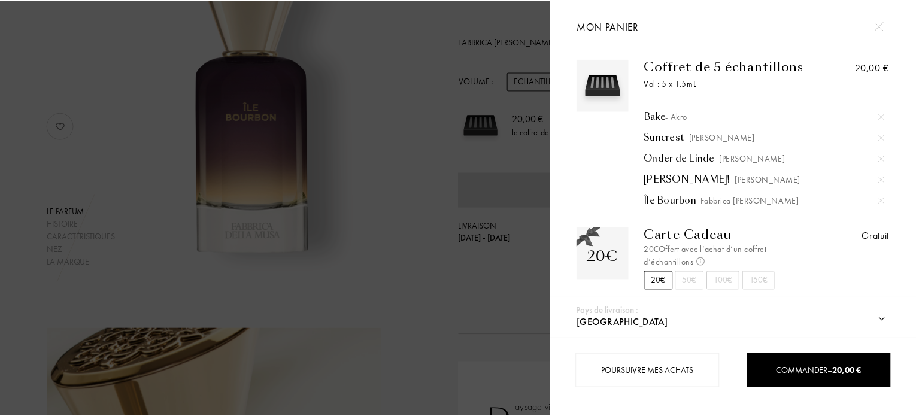
scroll to position [13, 0]
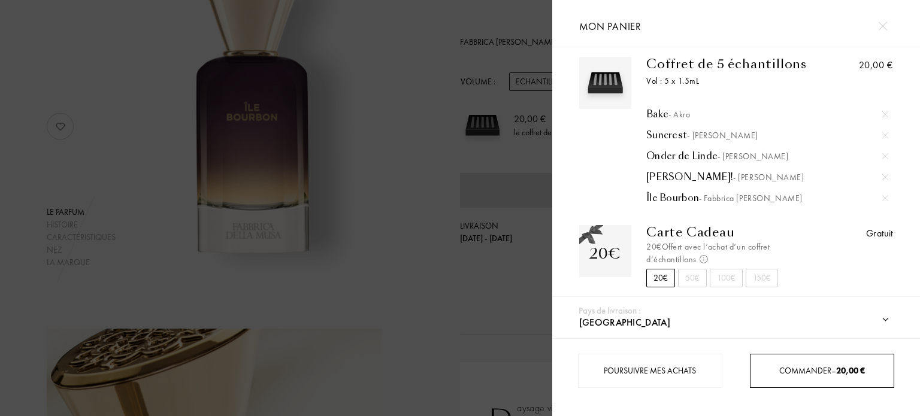
click at [807, 371] on span "Commander – 20,00 €" at bounding box center [822, 370] width 86 height 11
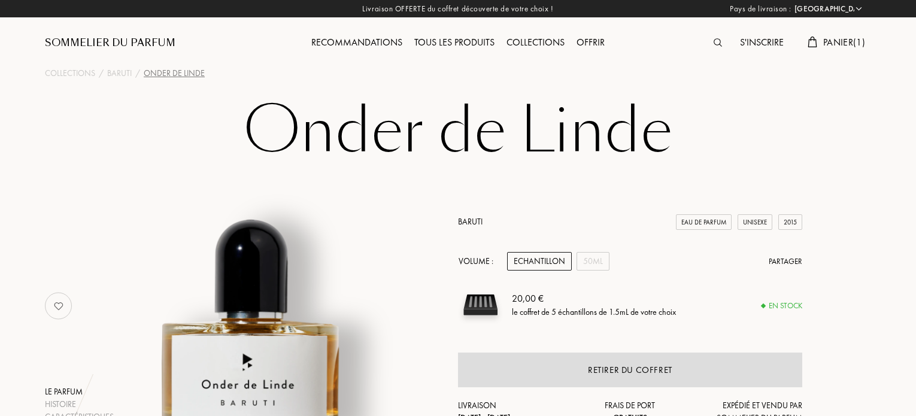
select select "FR"
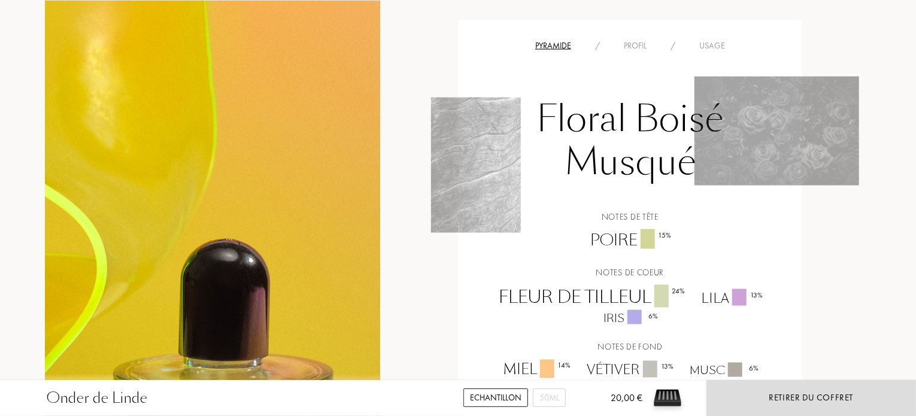
scroll to position [898, 0]
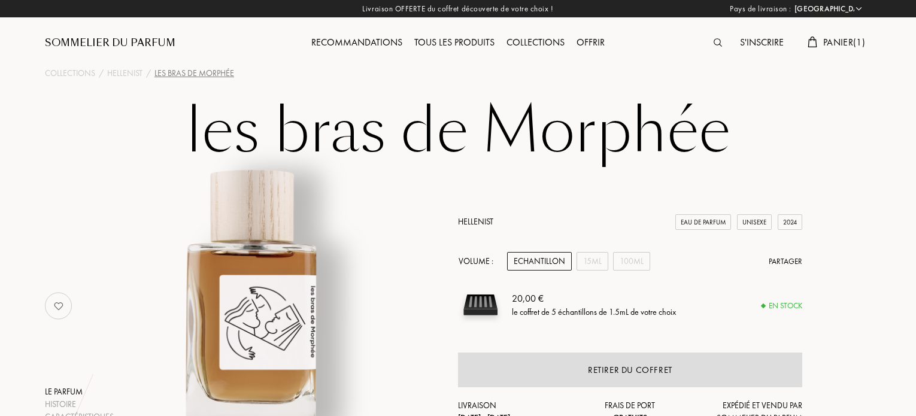
select select "FR"
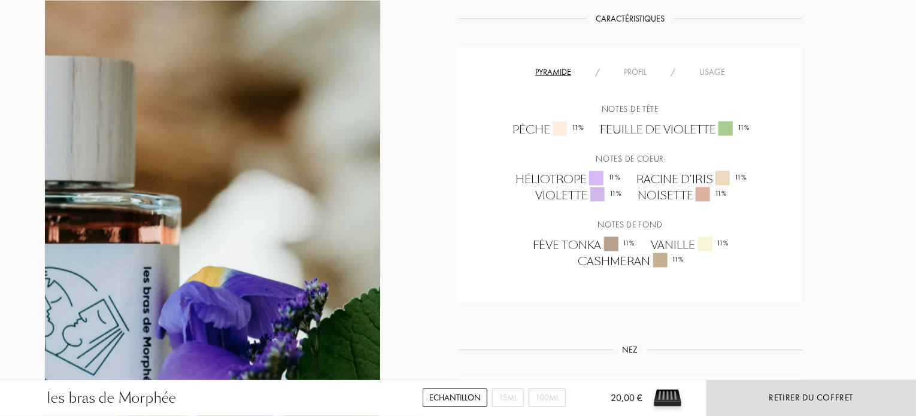
scroll to position [838, 0]
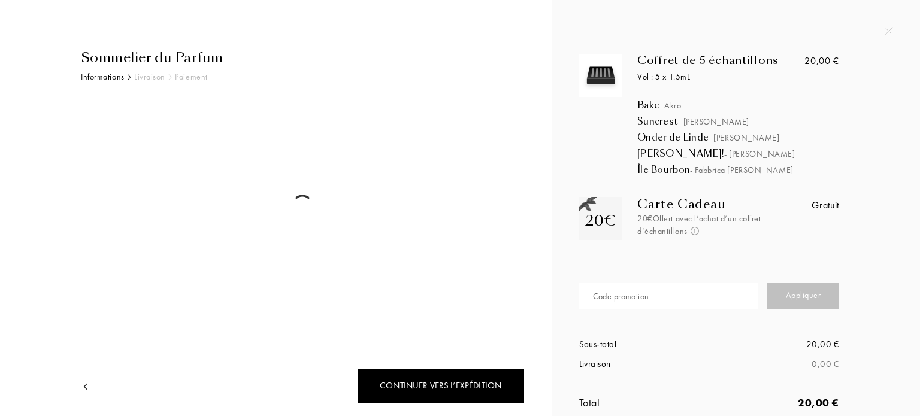
select select "FR"
